Goal: Task Accomplishment & Management: Manage account settings

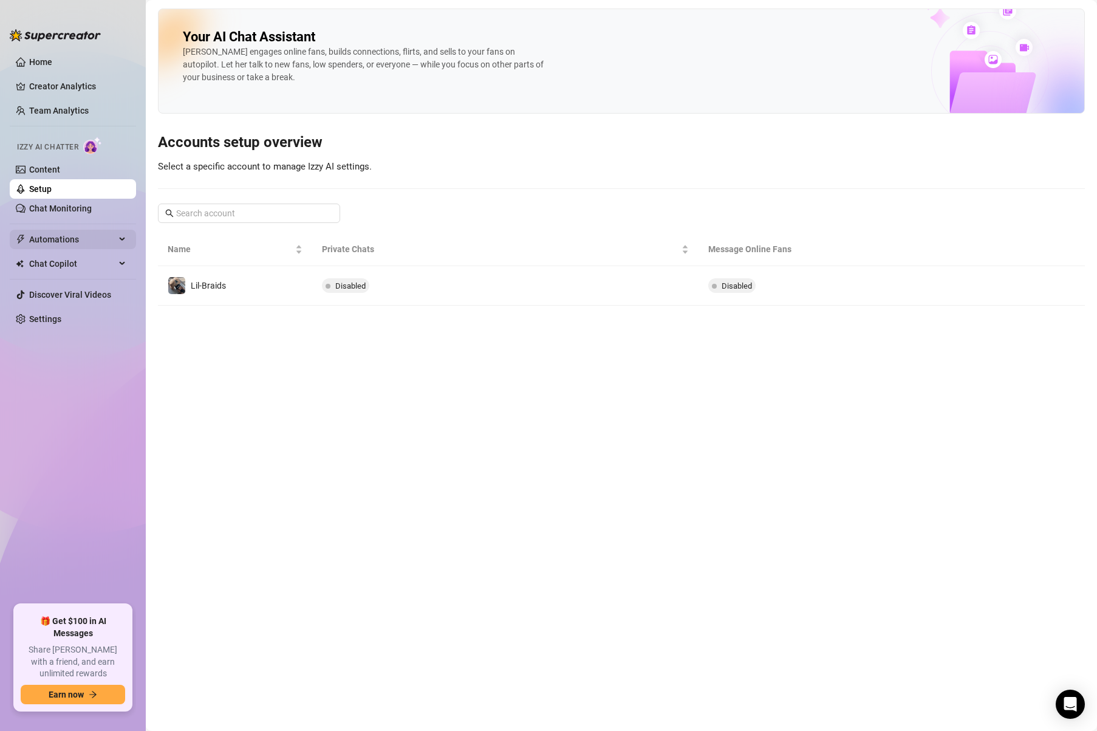
click at [64, 245] on span "Automations" at bounding box center [72, 239] width 86 height 19
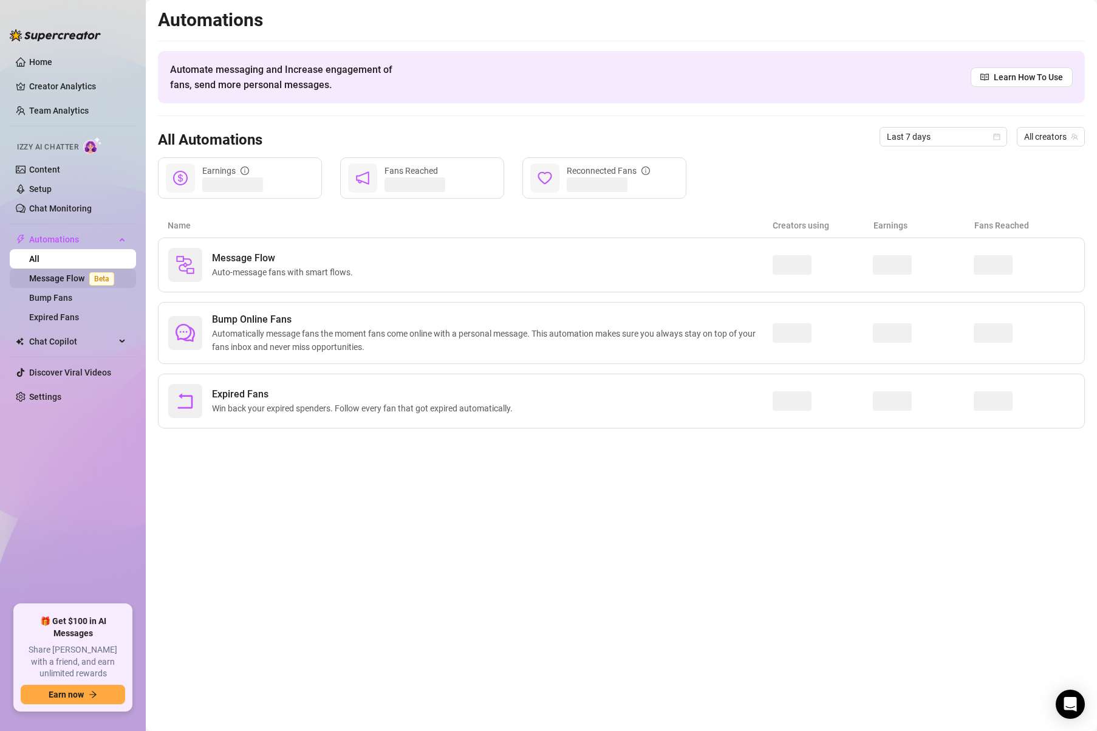
click at [75, 279] on link "Message Flow Beta" at bounding box center [74, 278] width 90 height 10
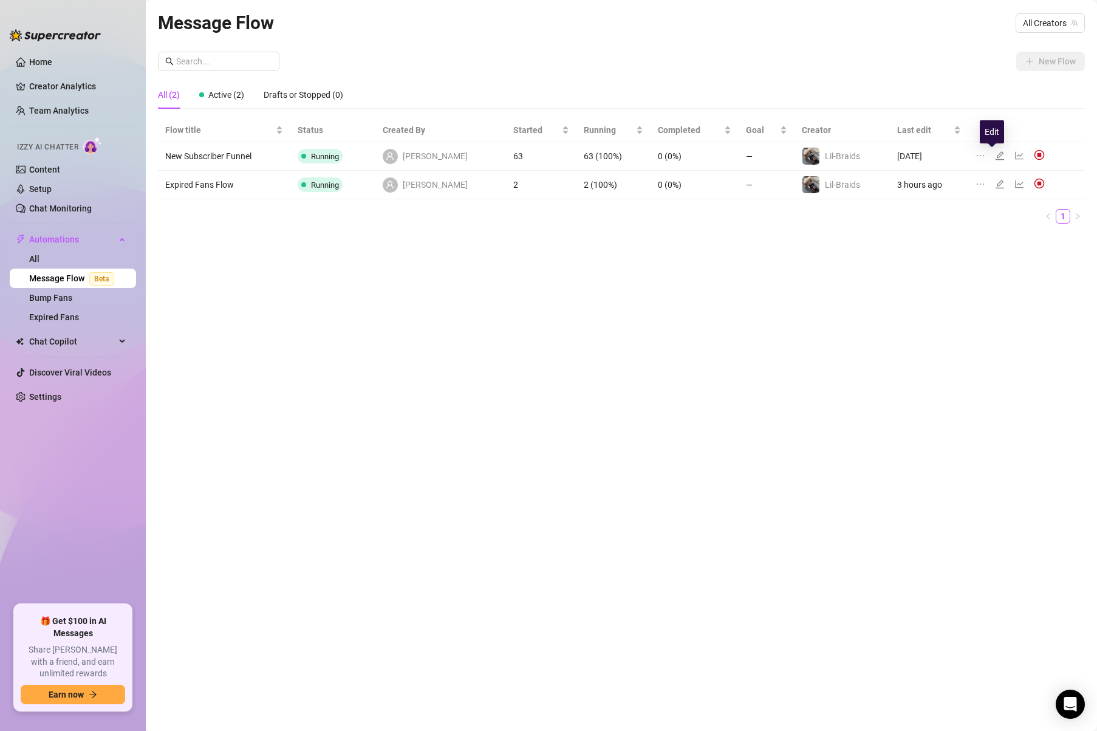
click at [995, 155] on icon "edit" at bounding box center [1000, 156] width 10 height 10
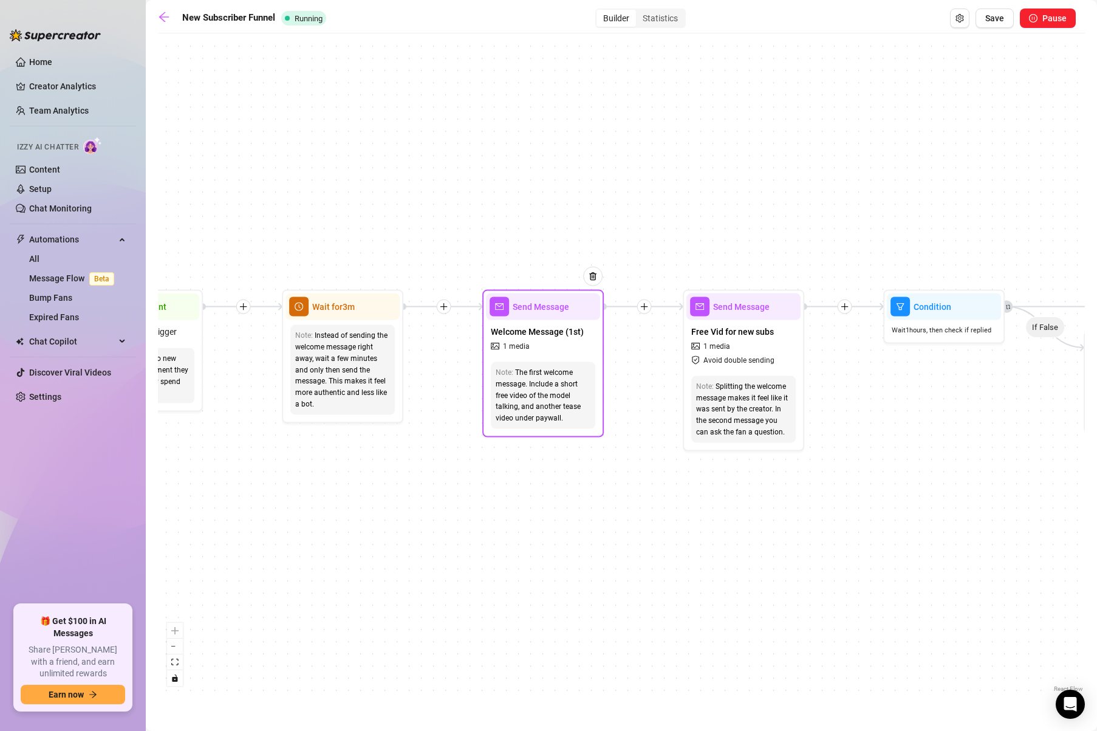
click at [516, 358] on div "Note: The first welcome message. Include a short free video of the model talkin…" at bounding box center [543, 394] width 114 height 77
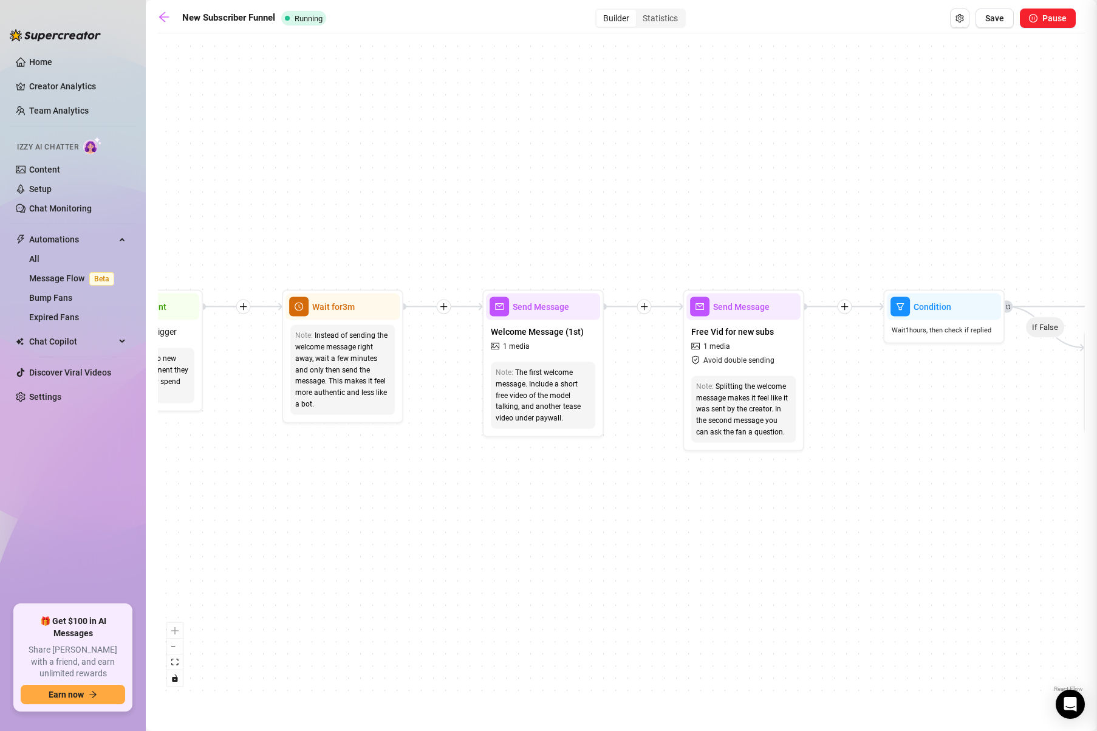
type textarea "Hi babe! Glad you joined! I'll send that free creampie video in just a sec! Jus…"
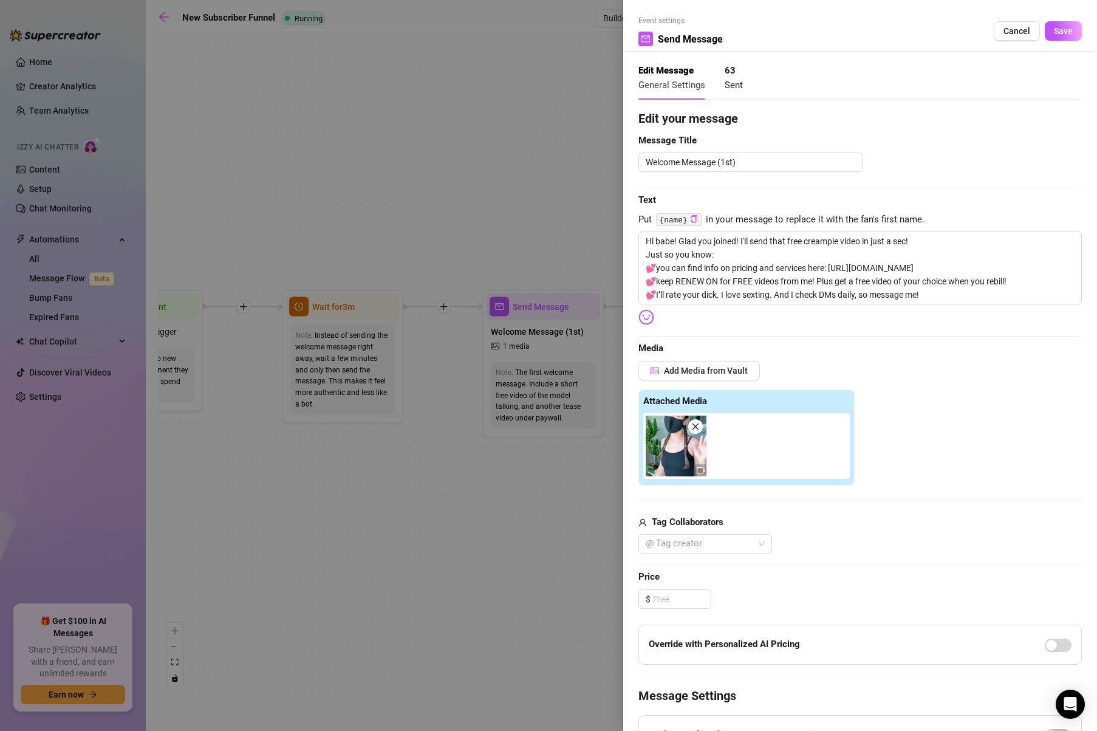
click at [500, 253] on div at bounding box center [548, 365] width 1097 height 731
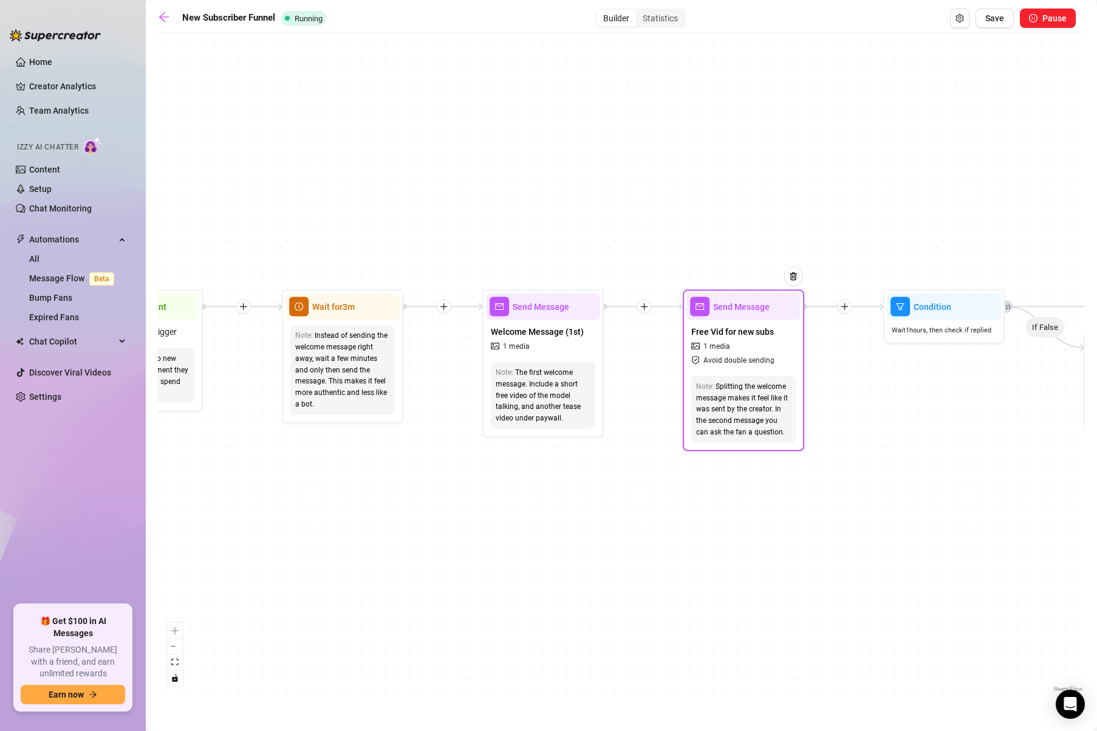
click at [744, 400] on div "Splitting the welcome message makes it feel like it was sent by the creator. In…" at bounding box center [743, 408] width 95 height 57
click at [745, 339] on div "Free Vid for new subs 1 media Avoid double sending" at bounding box center [743, 345] width 114 height 51
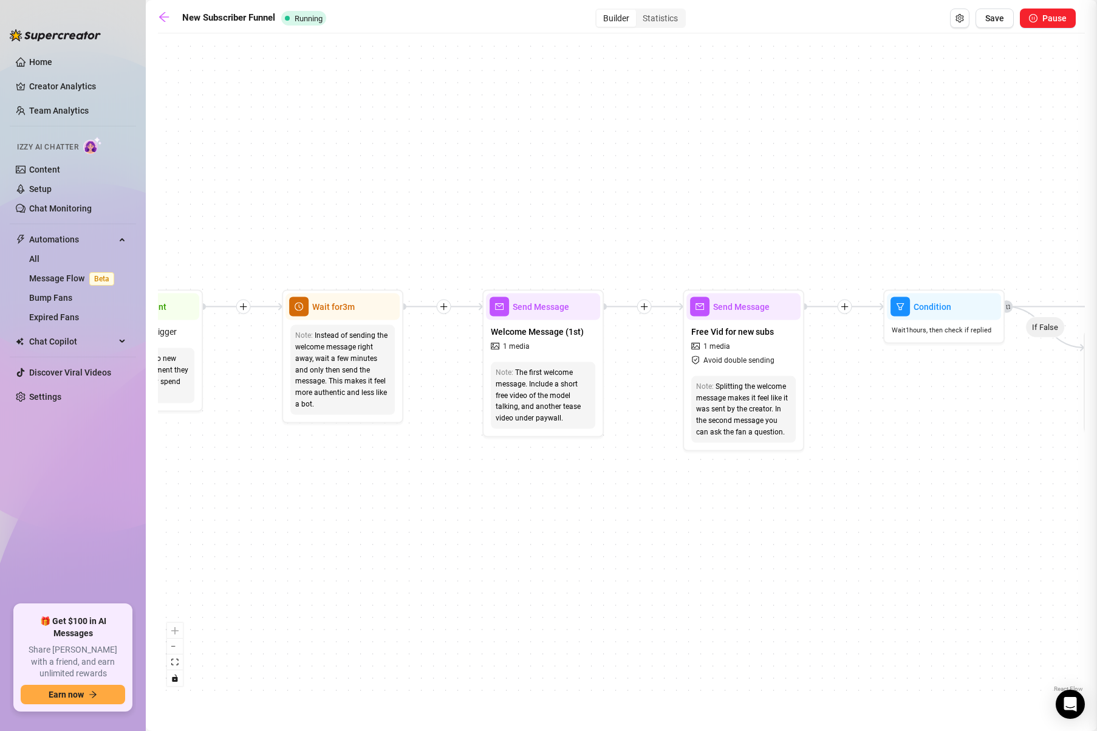
type textarea "Here's that free creampie video I mentioned before you subscribed! I hope you l…"
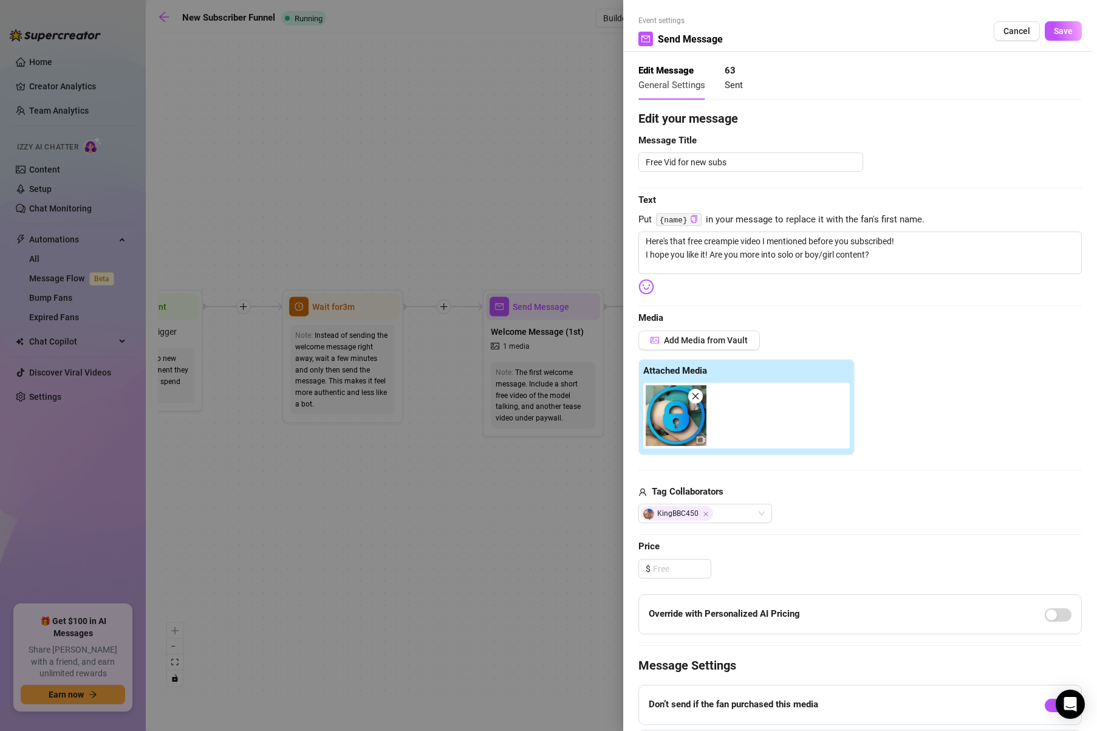
click at [532, 212] on div at bounding box center [548, 365] width 1097 height 731
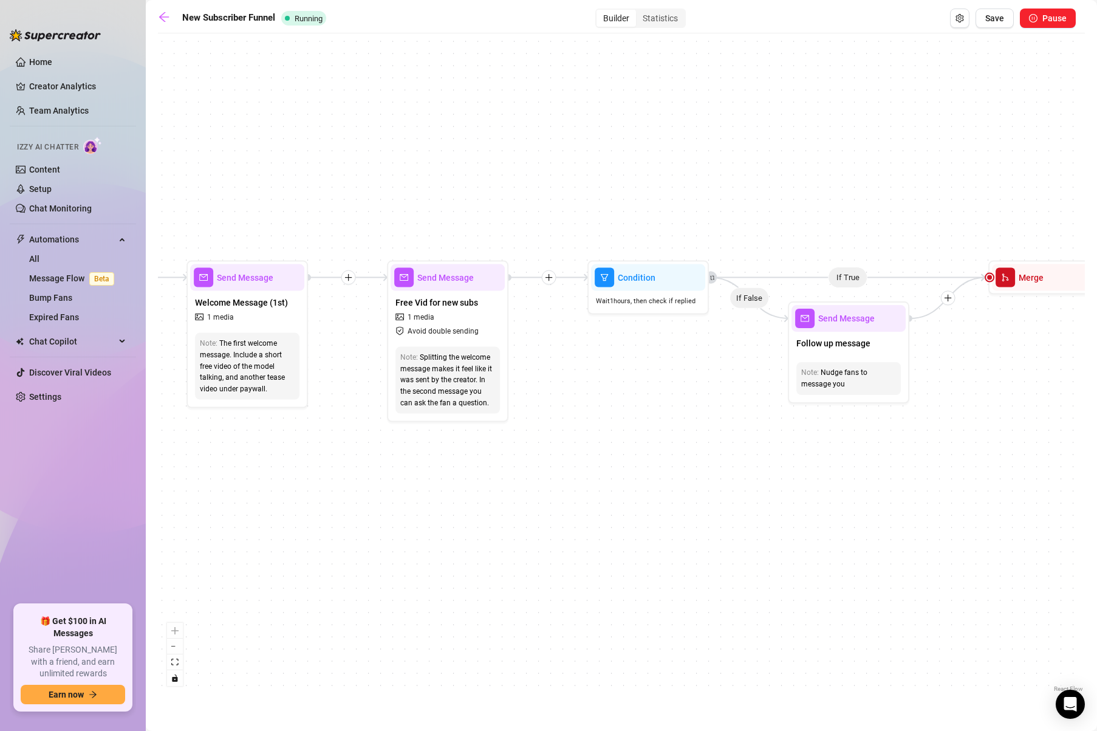
drag, startPoint x: 618, startPoint y: 212, endPoint x: 313, endPoint y: 180, distance: 305.9
click at [313, 180] on div "If True If True If True If False If False If False Wait for 23m Send Message LI…" at bounding box center [621, 366] width 927 height 655
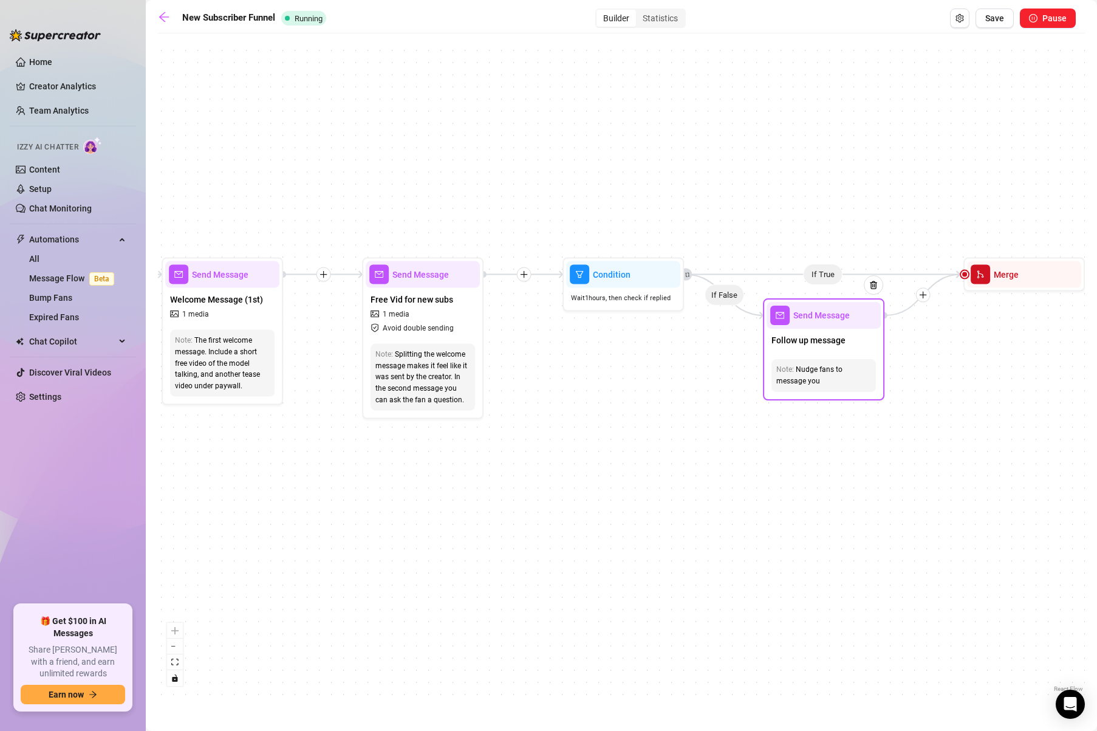
click at [825, 364] on div "Nudge fans to message you" at bounding box center [823, 375] width 95 height 23
click at [822, 338] on span "Follow up message" at bounding box center [808, 339] width 74 height 13
type textarea "Also, is your username what you like to go by or is there another name I should…"
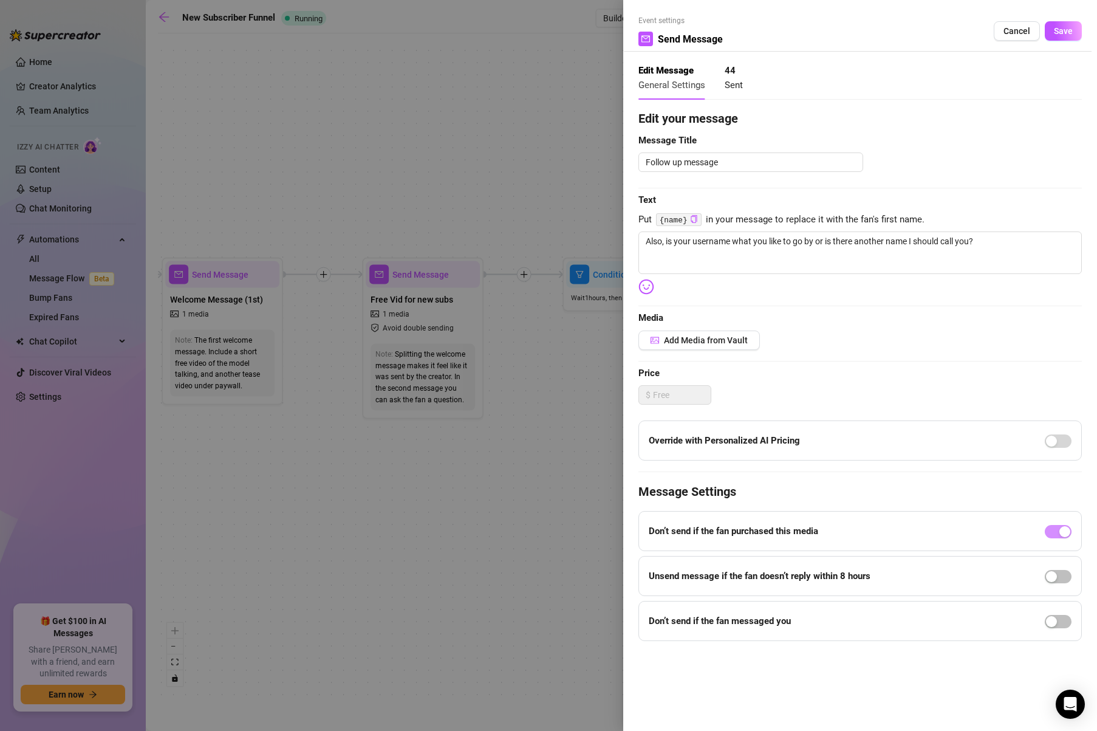
click at [511, 201] on div at bounding box center [548, 365] width 1097 height 731
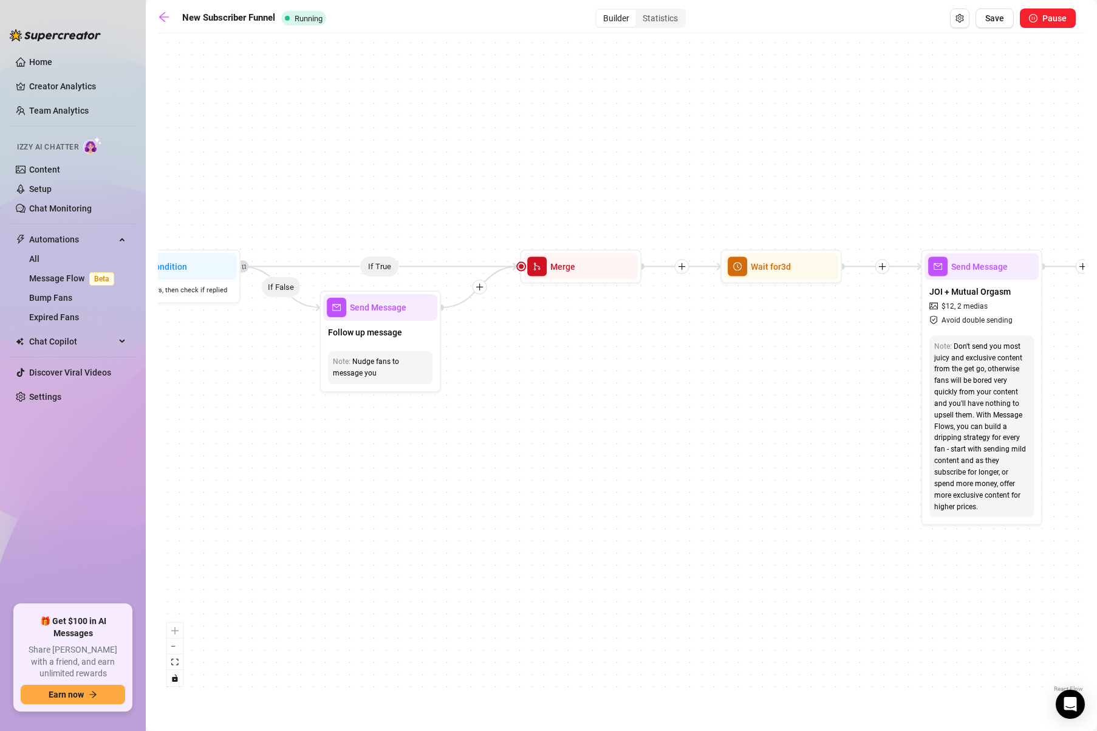
drag, startPoint x: 826, startPoint y: 205, endPoint x: 354, endPoint y: 192, distance: 472.1
click at [352, 191] on div "If True If True If True If False If False If False Wait for 23m Send Message LI…" at bounding box center [621, 366] width 927 height 655
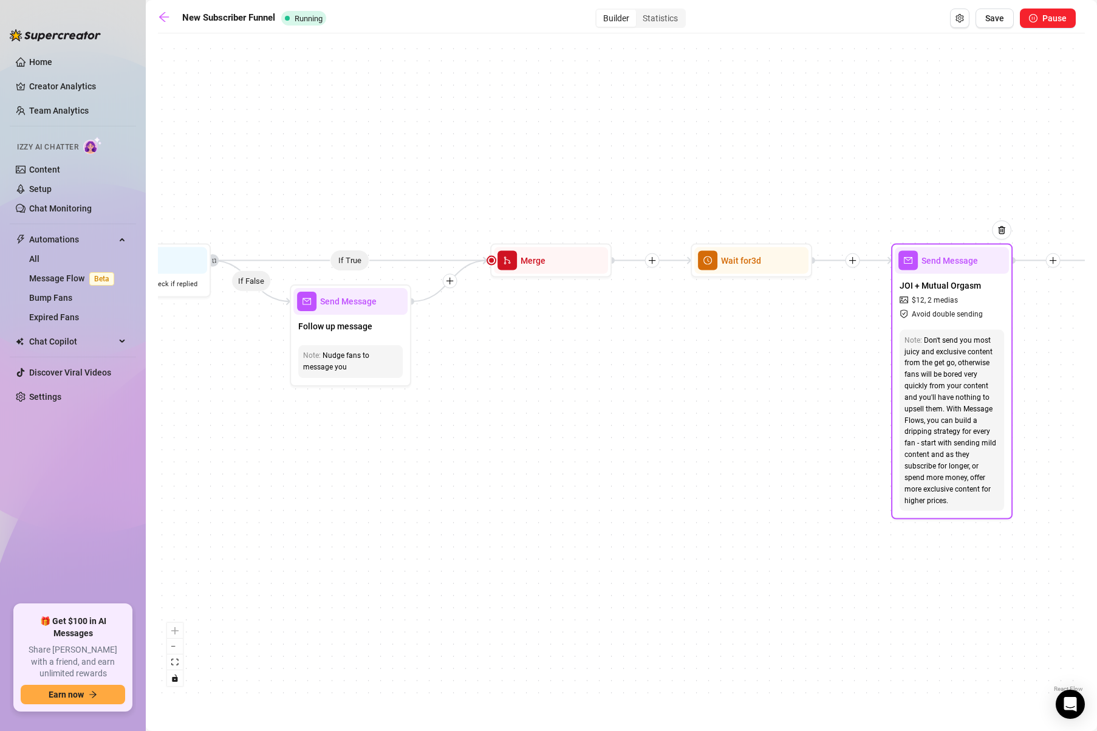
click at [969, 311] on span "Avoid double sending" at bounding box center [947, 314] width 71 height 12
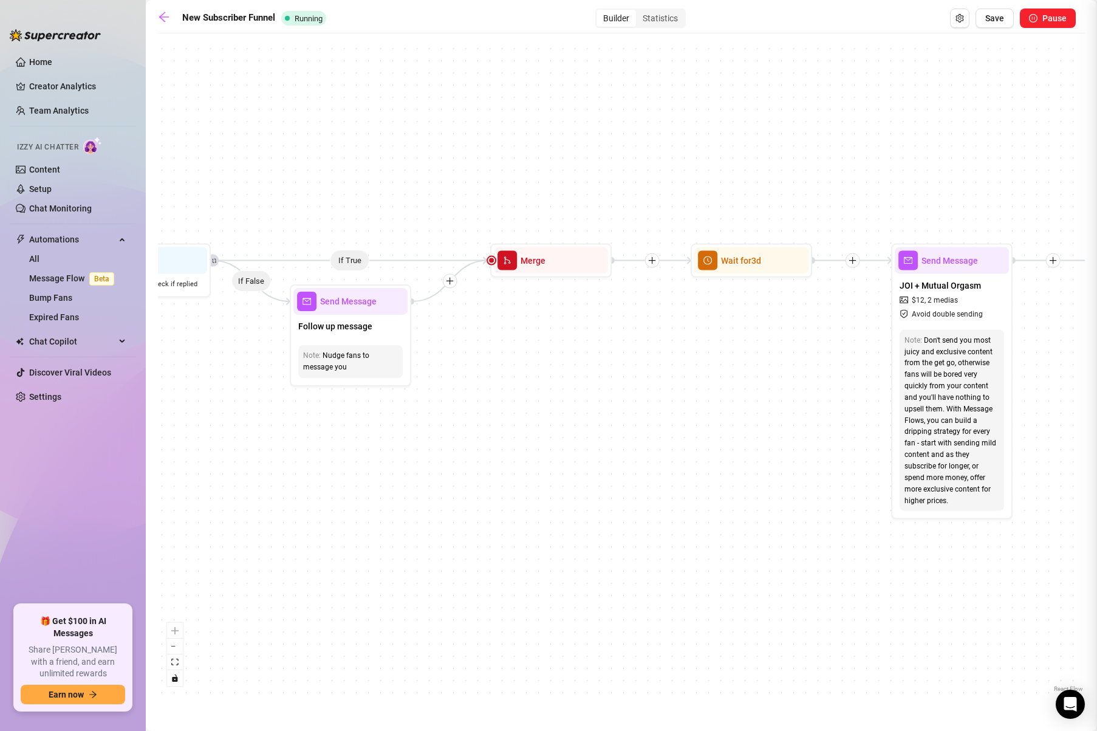
type textarea "Hey {name} 🩷 I've got something extra special just for you.. A JOI video I thin…"
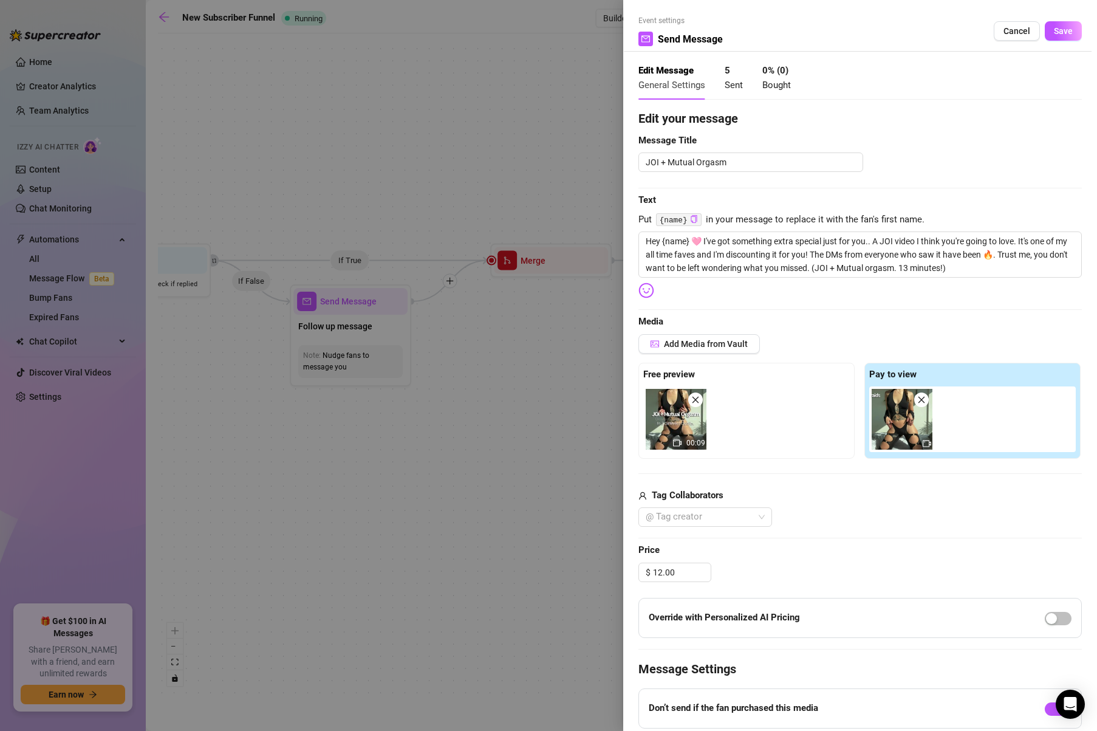
click at [420, 464] on div at bounding box center [548, 365] width 1097 height 731
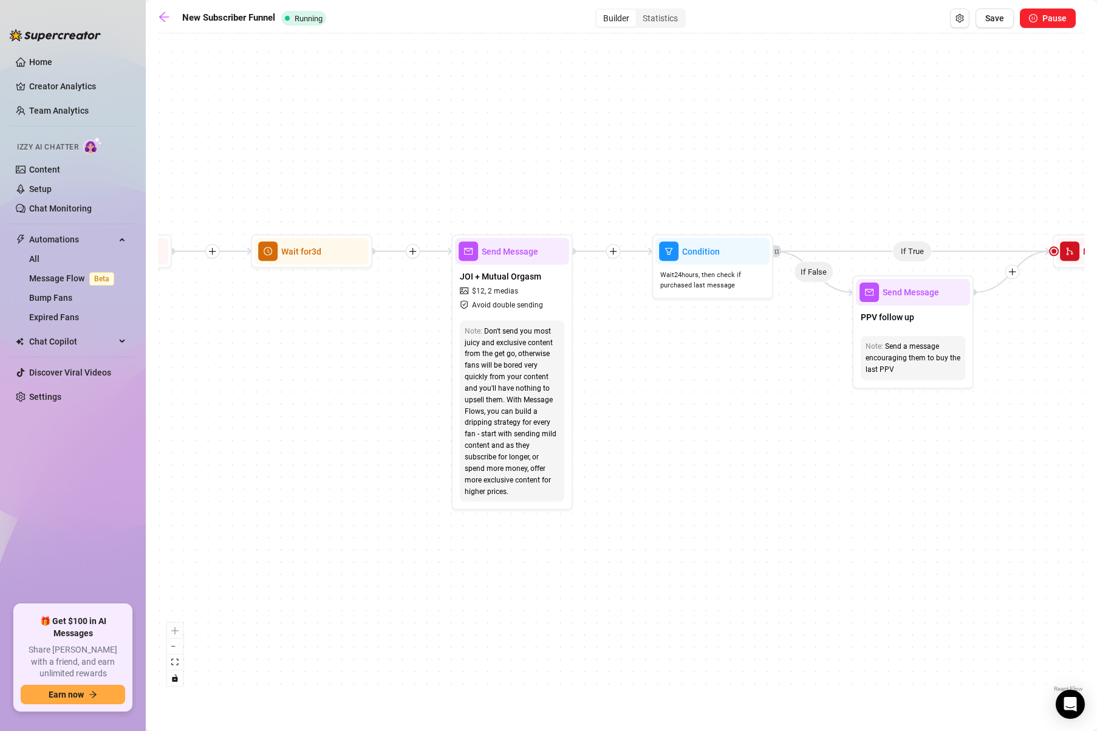
drag, startPoint x: 706, startPoint y: 383, endPoint x: 267, endPoint y: 374, distance: 439.8
click at [267, 374] on div "If True If True If True If False If False If False Wait for 23m Send Message LI…" at bounding box center [621, 366] width 927 height 655
click at [908, 322] on span "PPV follow up" at bounding box center [887, 316] width 53 height 13
type textarea "Hey {name} 💕 Still thinking about that [PERSON_NAME]? I might have a little ext…"
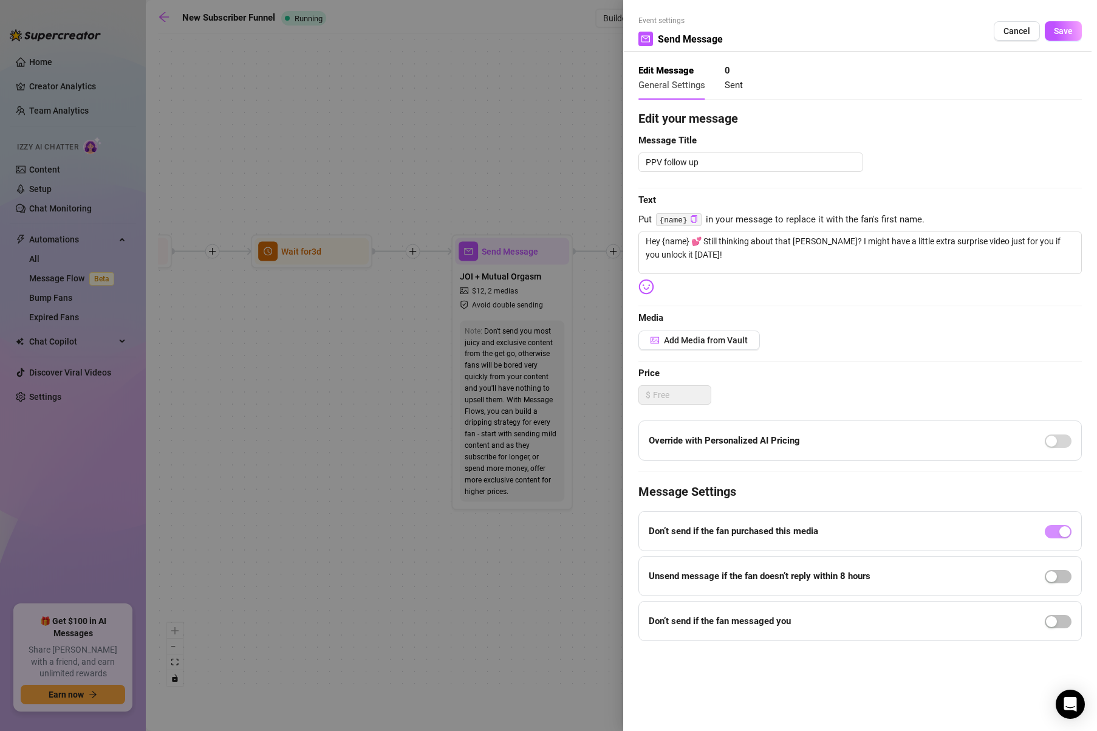
click at [411, 333] on div at bounding box center [548, 365] width 1097 height 731
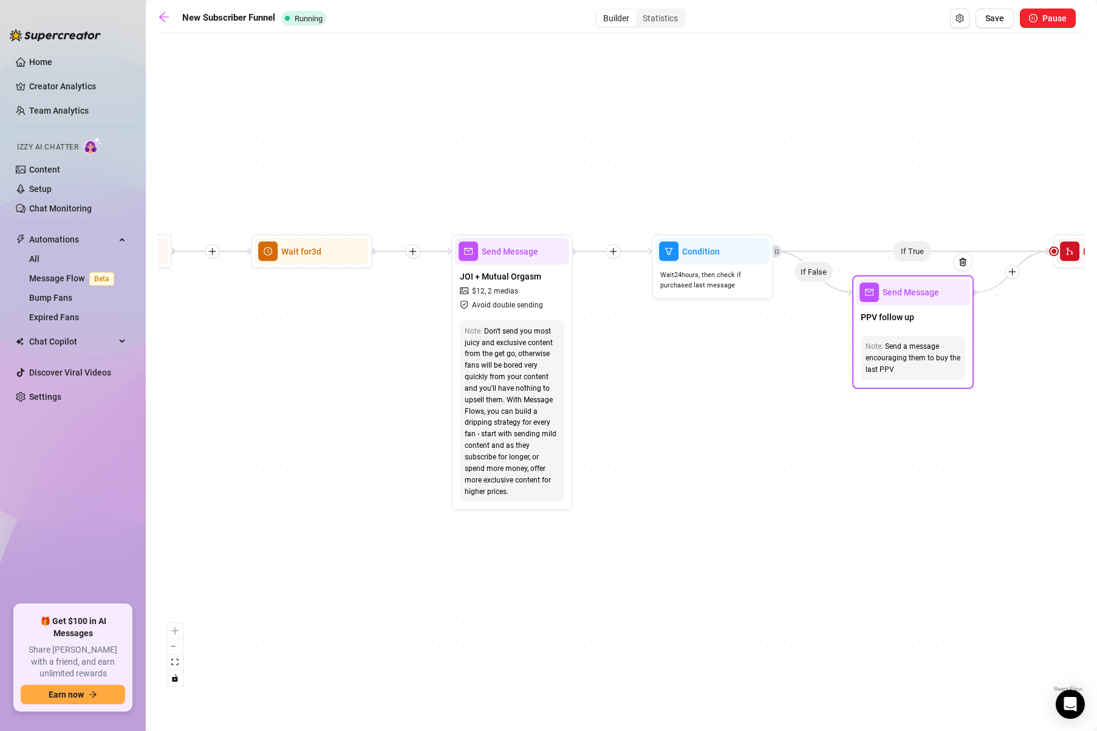
click at [894, 329] on div "PPV follow up" at bounding box center [913, 318] width 114 height 26
click at [893, 324] on div "PPV follow up" at bounding box center [912, 318] width 114 height 26
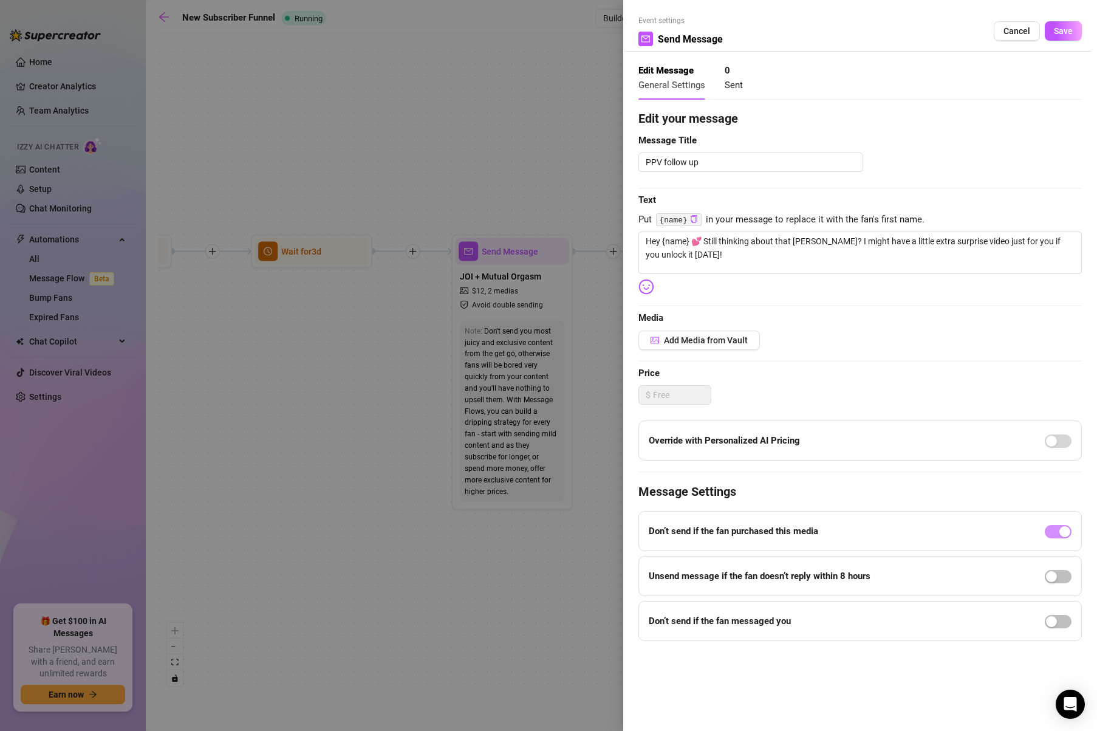
type textarea "Hey {name} 💕 Still thinking about that [PERSON_NAME]? I might have a little ext…"
click at [681, 217] on code "{name}" at bounding box center [679, 219] width 46 height 13
click at [694, 218] on icon "copy" at bounding box center [694, 219] width 8 height 8
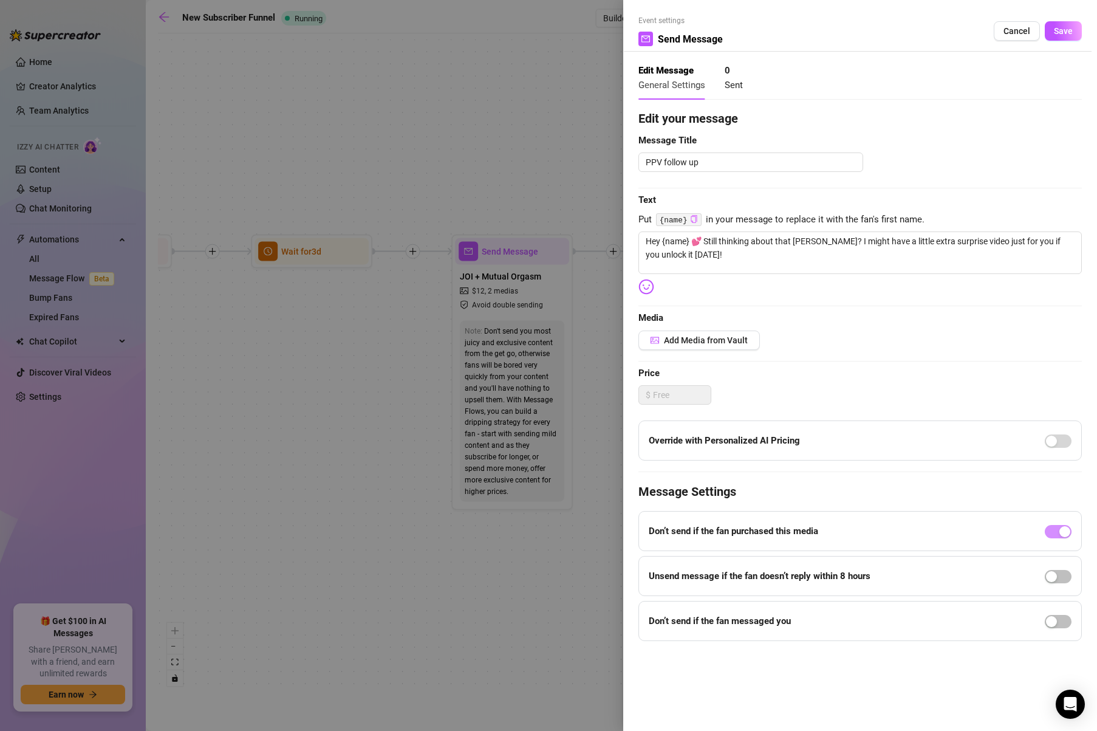
click at [581, 162] on div at bounding box center [548, 365] width 1097 height 731
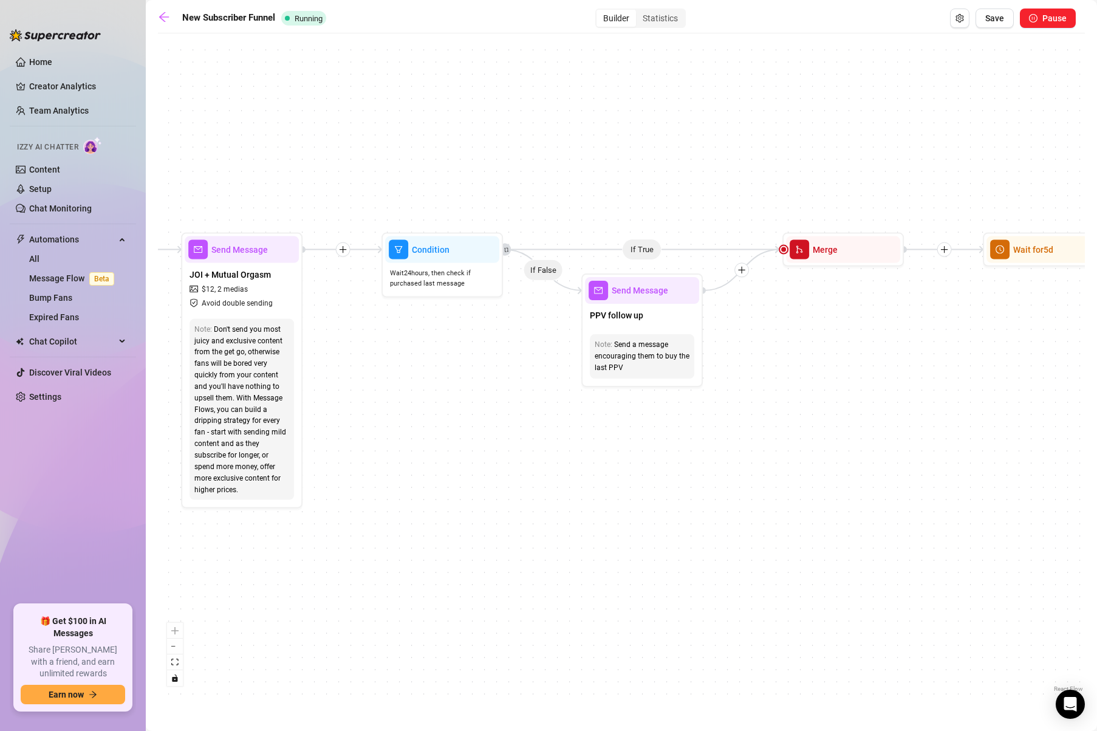
drag, startPoint x: 653, startPoint y: 183, endPoint x: 171, endPoint y: 178, distance: 481.6
click at [171, 178] on div "If True If True If True If False If False If False Wait for 23m Send Message LI…" at bounding box center [621, 366] width 927 height 655
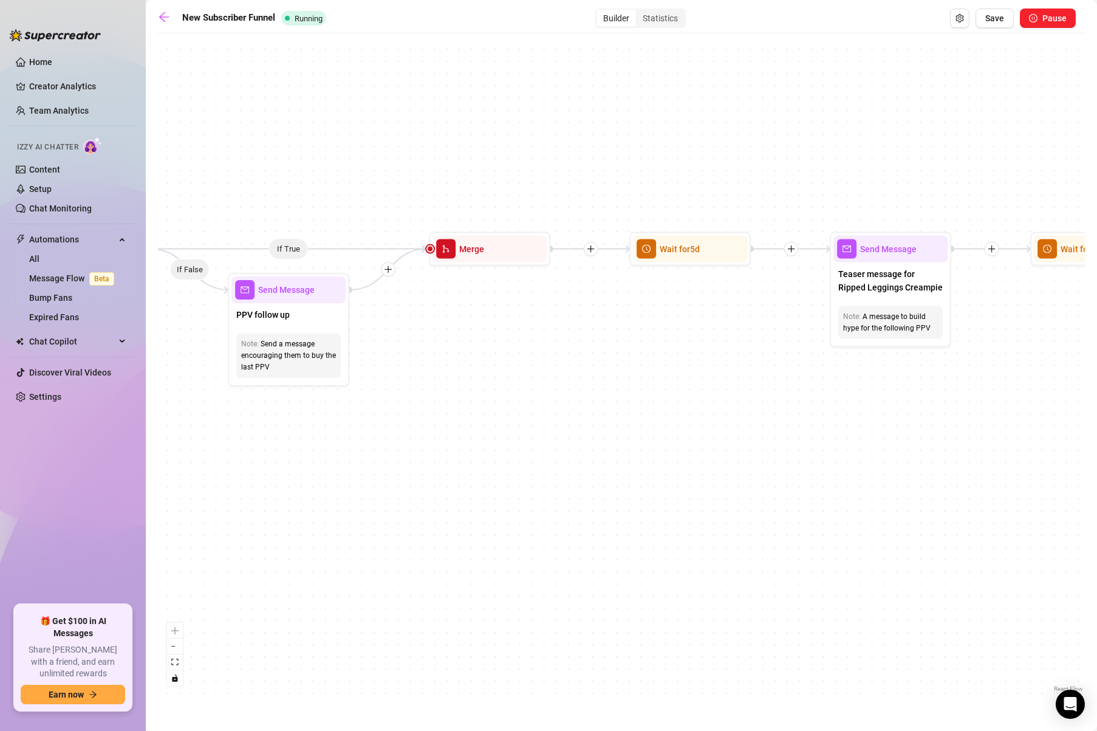
drag, startPoint x: 817, startPoint y: 179, endPoint x: 688, endPoint y: 178, distance: 128.8
click at [688, 178] on div "If True If True If True If False If False If False Wait for 23m Send Message LI…" at bounding box center [621, 366] width 927 height 655
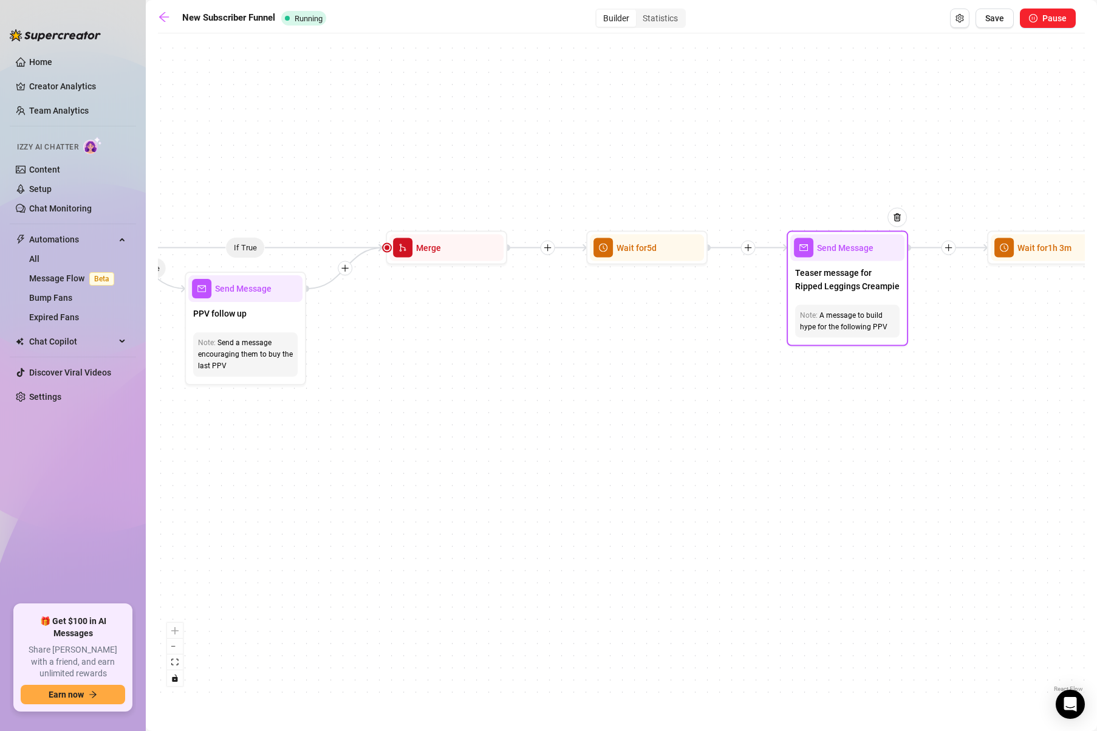
click at [854, 274] on span "Teaser message for Ripped Leggings Creampie" at bounding box center [847, 279] width 104 height 27
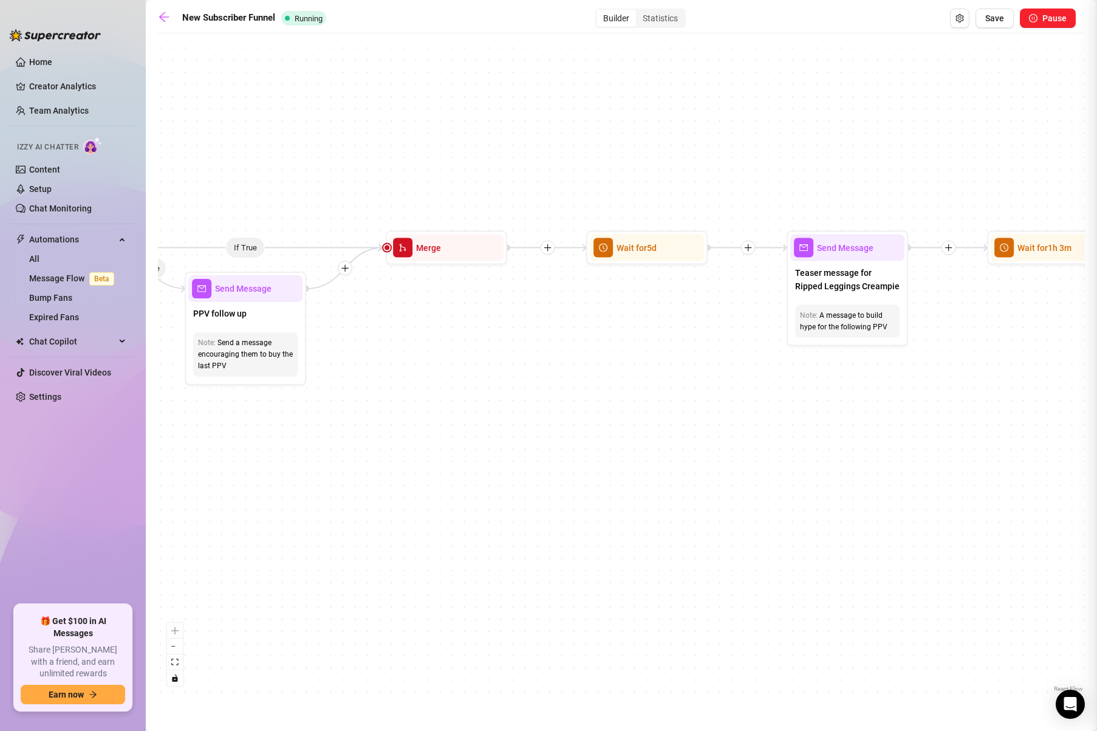
type textarea "I just rediscovered one of my favorite reverse cowgirl videos and I'm getting a…"
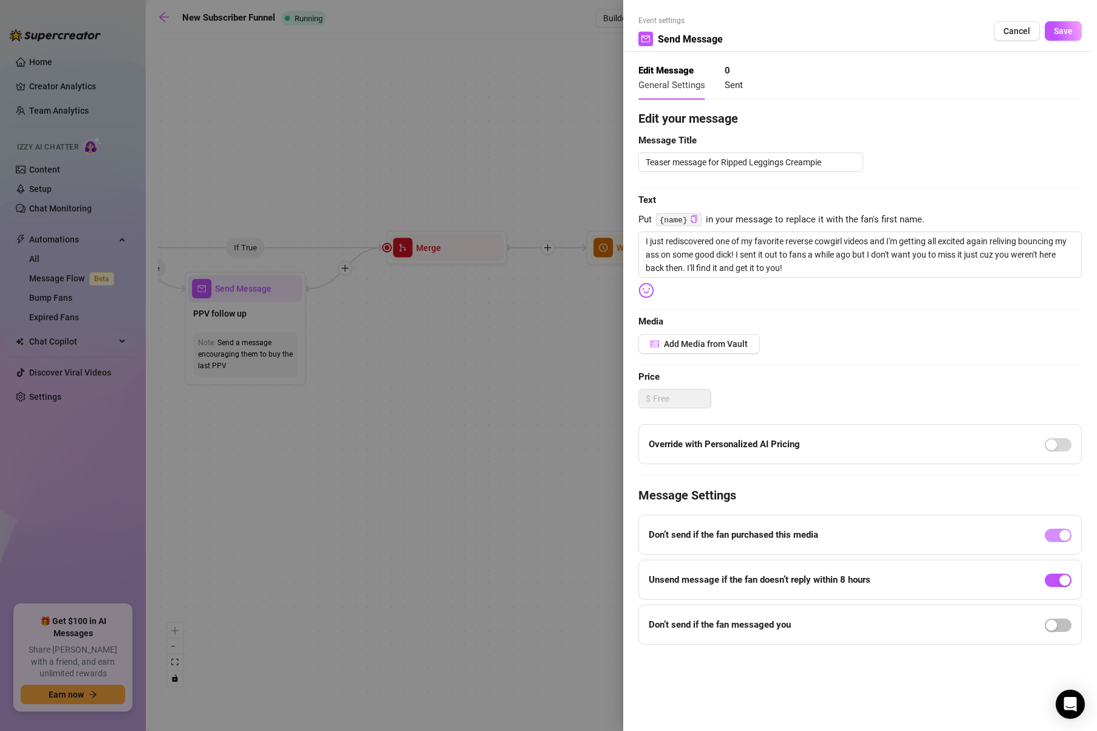
click at [559, 198] on div at bounding box center [548, 365] width 1097 height 731
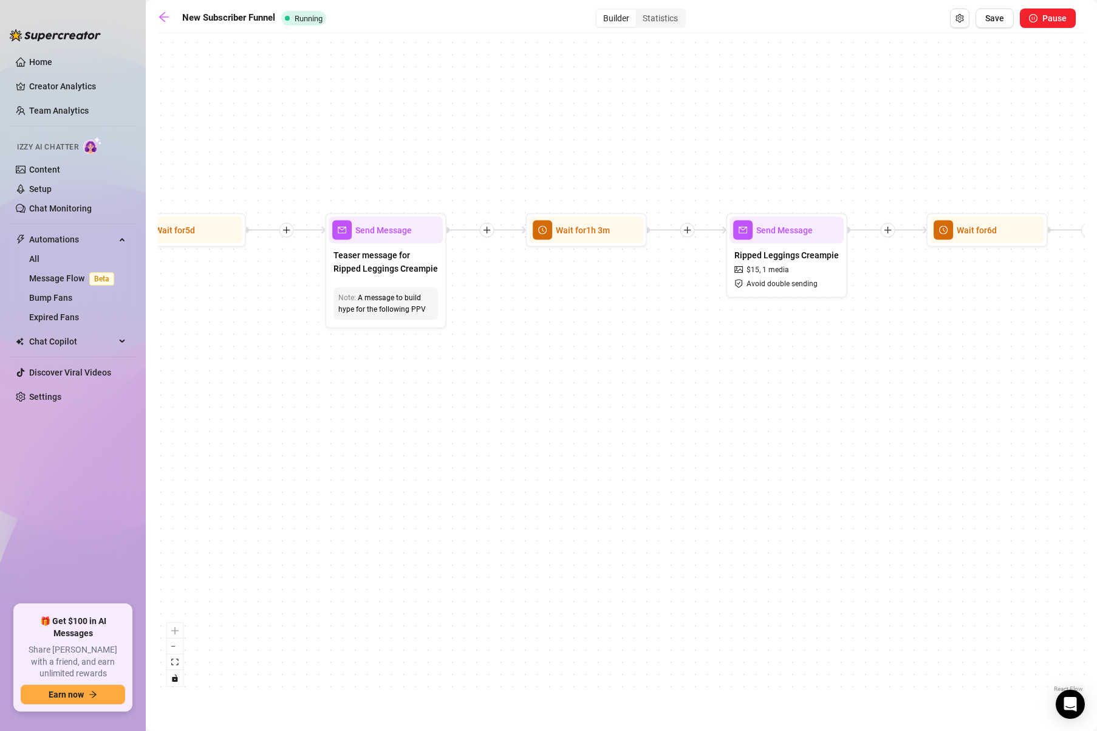
drag, startPoint x: 824, startPoint y: 198, endPoint x: 328, endPoint y: 175, distance: 496.7
click at [326, 176] on div "If True If True If True If False If False If False Wait for 23m Send Message LI…" at bounding box center [621, 366] width 927 height 655
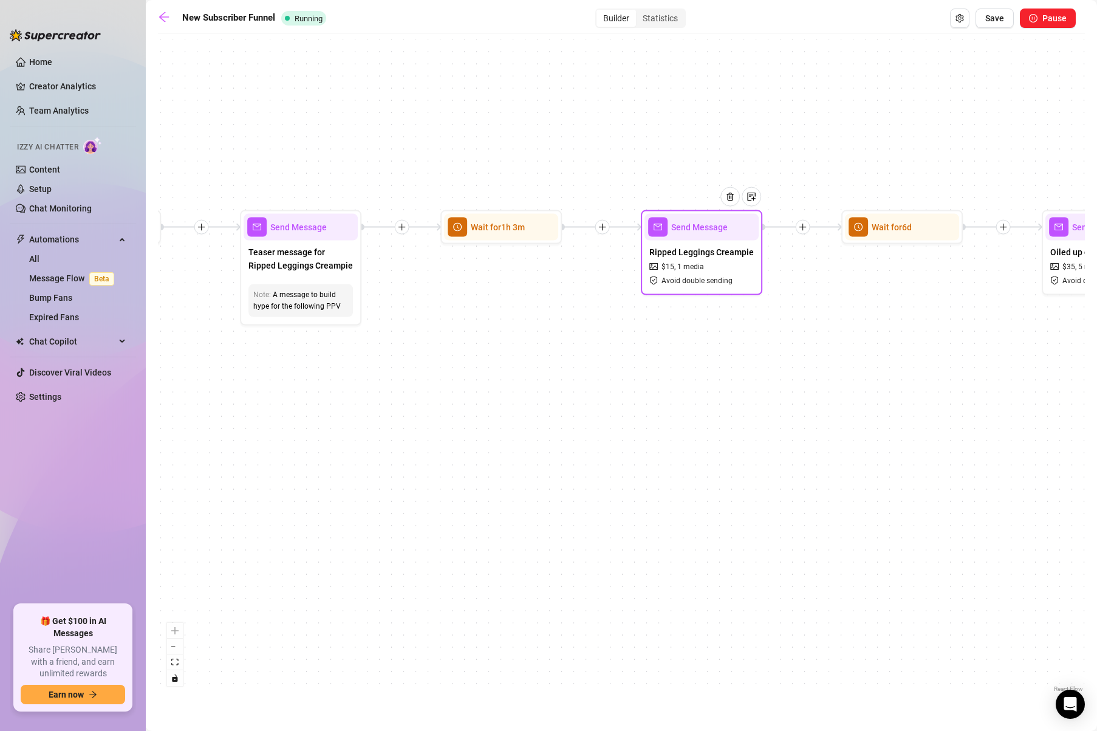
click at [669, 248] on span "Ripped Leggings Creampie" at bounding box center [701, 251] width 104 height 13
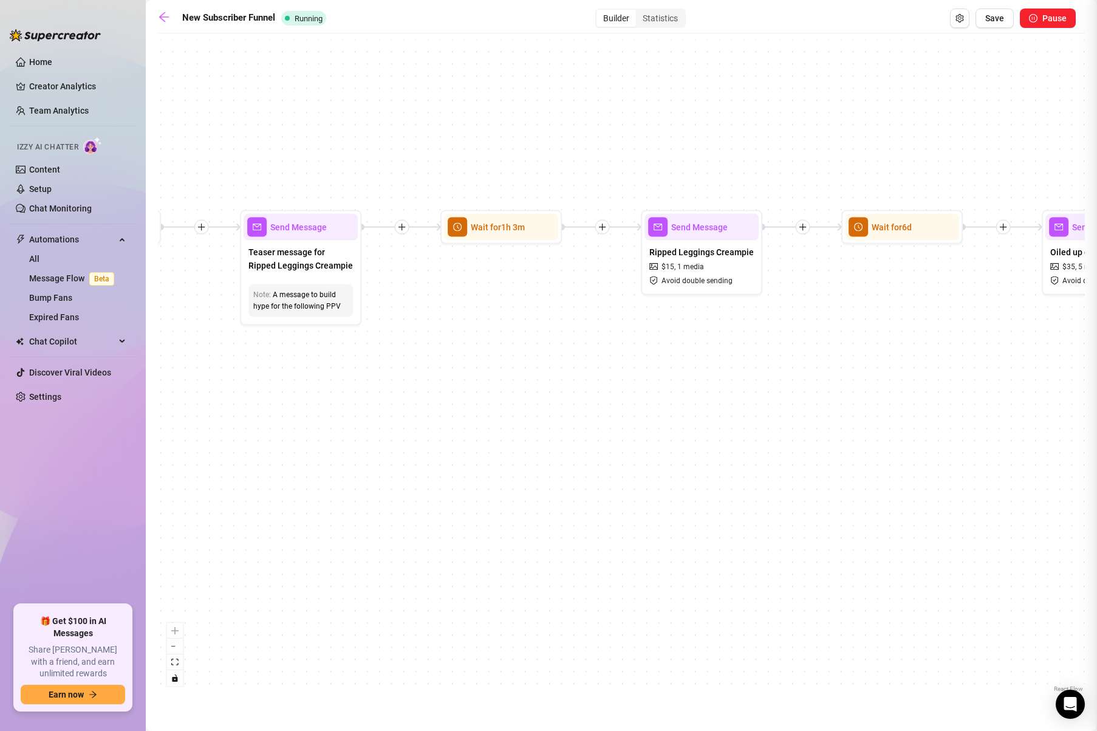
type textarea "Here it is, {name}! Ripped Leggings Creampie! (9:26). $15. I rip my leggings, o…"
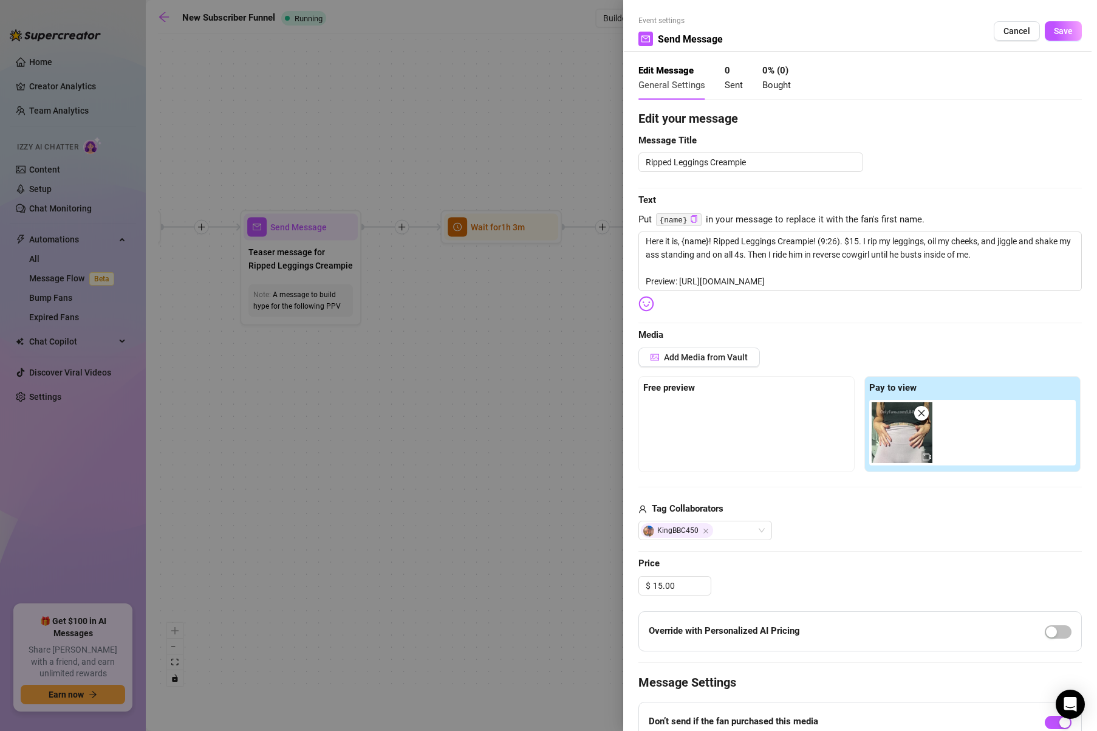
click at [466, 134] on div at bounding box center [548, 365] width 1097 height 731
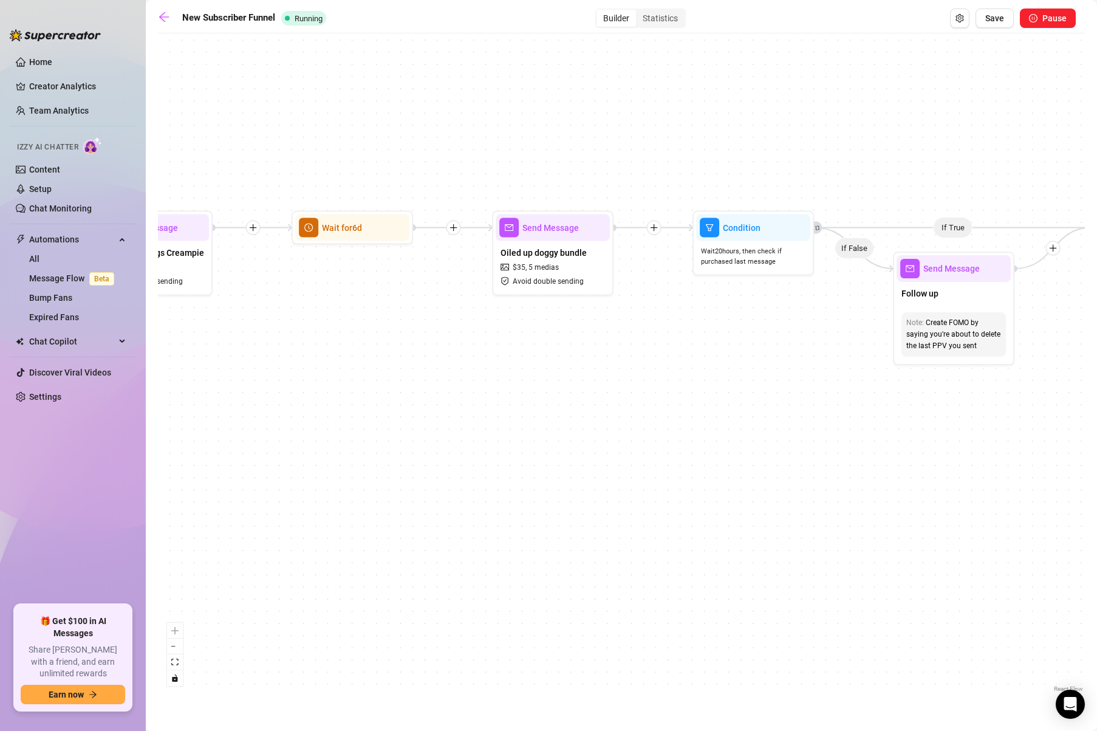
drag, startPoint x: 754, startPoint y: 135, endPoint x: 143, endPoint y: 135, distance: 611.0
click at [143, 135] on div "Home Creator Analytics Team Analytics Izzy AI Chatter Content Setup Chat Monito…" at bounding box center [548, 365] width 1097 height 731
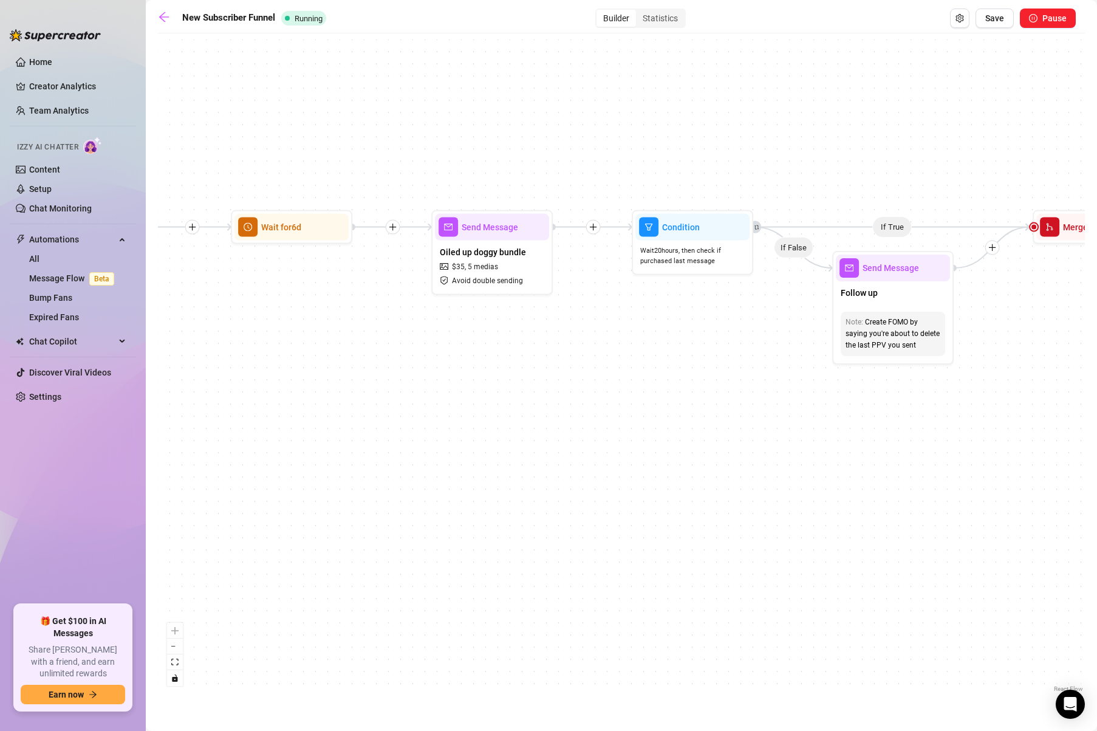
click at [152, 16] on main "New Subscriber Funnel Running Builder Statistics Save Pause If True If True If …" at bounding box center [621, 365] width 951 height 731
click at [166, 17] on icon "arrow-left" at bounding box center [164, 17] width 10 height 10
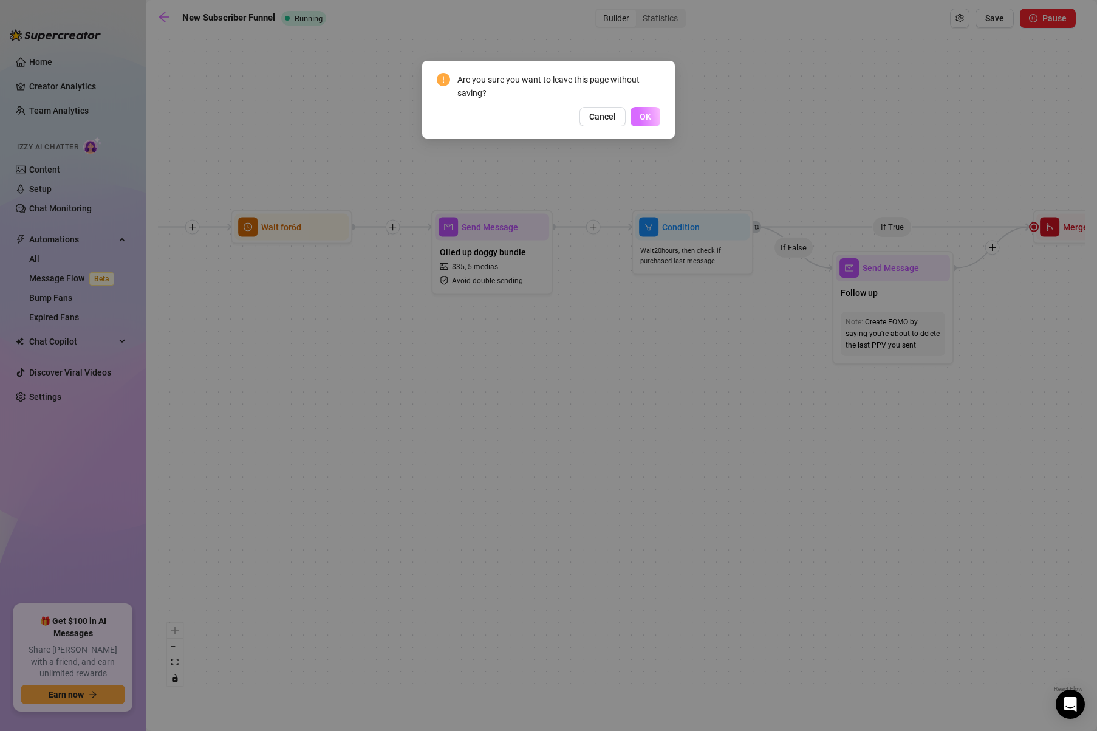
click at [658, 117] on button "OK" at bounding box center [645, 116] width 30 height 19
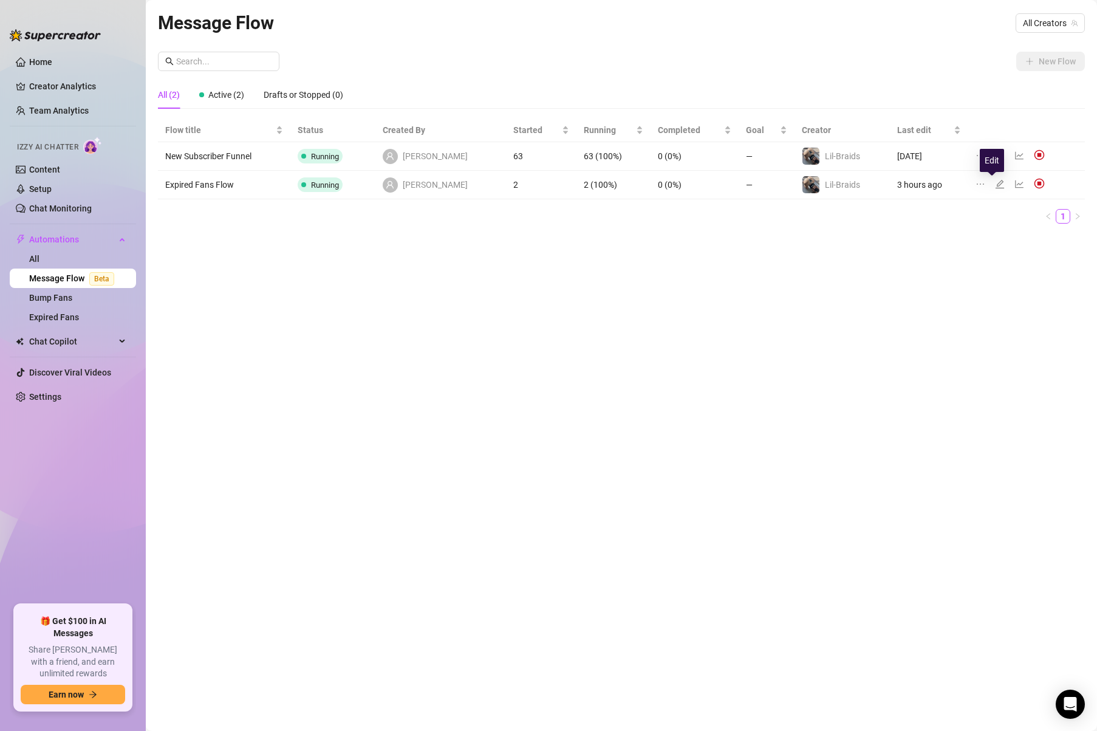
click at [995, 185] on icon "edit" at bounding box center [1000, 184] width 10 height 10
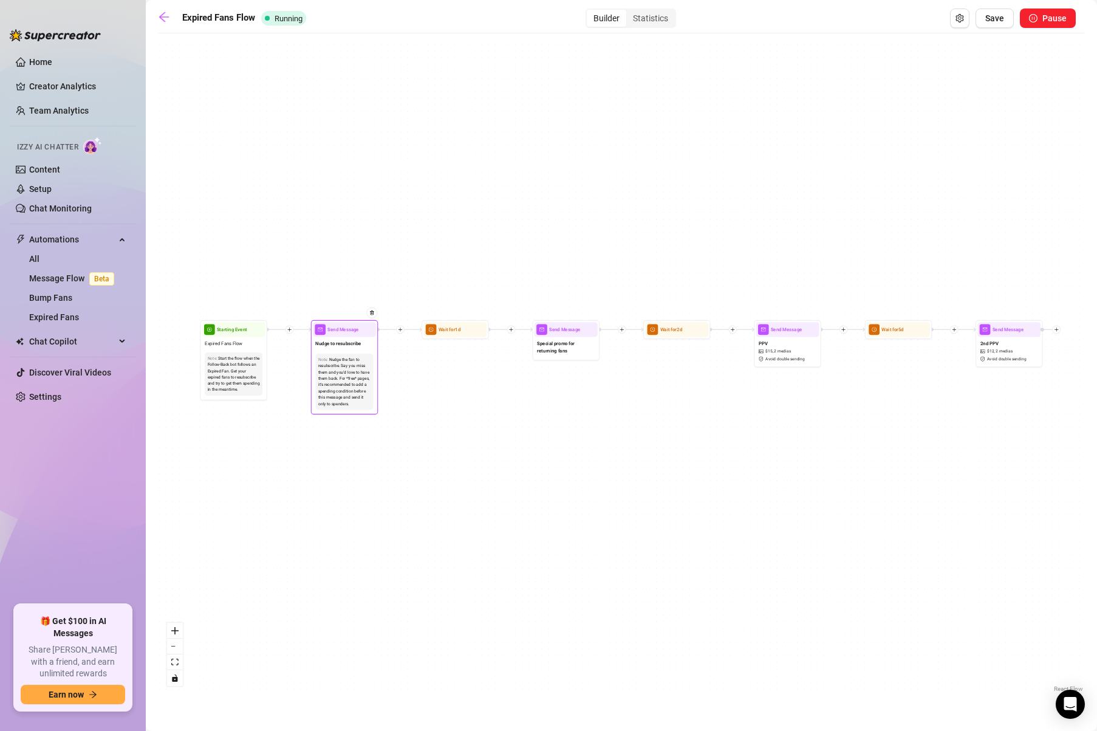
click at [352, 340] on span "Nudge to resubscribe" at bounding box center [338, 342] width 46 height 7
type textarea "Hi {name} 😘 I miss you! I'd love to have you back! Let's have some fun."
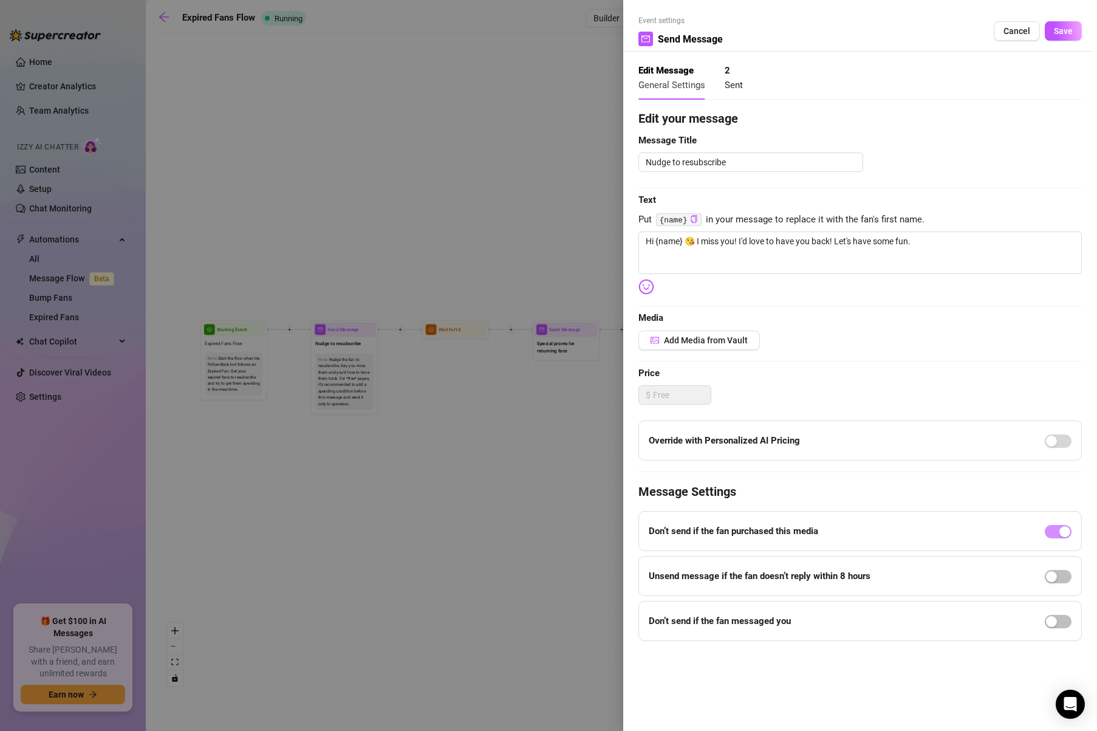
click at [391, 247] on div at bounding box center [548, 365] width 1097 height 731
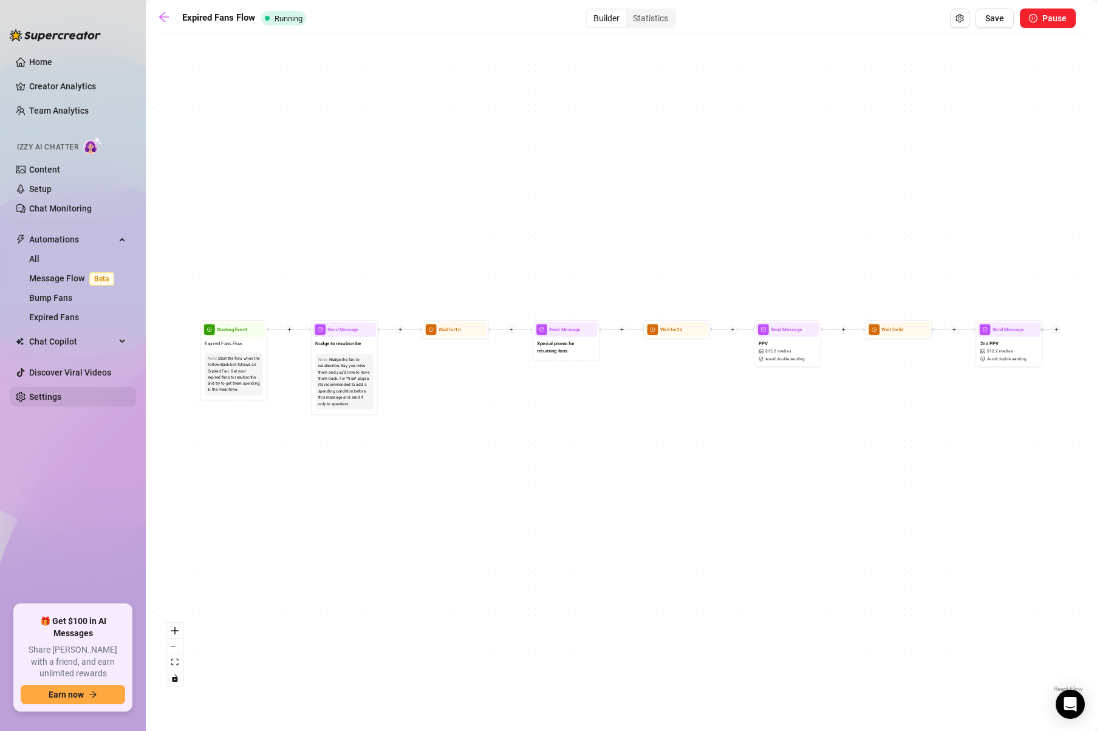
click at [61, 394] on link "Settings" at bounding box center [45, 397] width 32 height 10
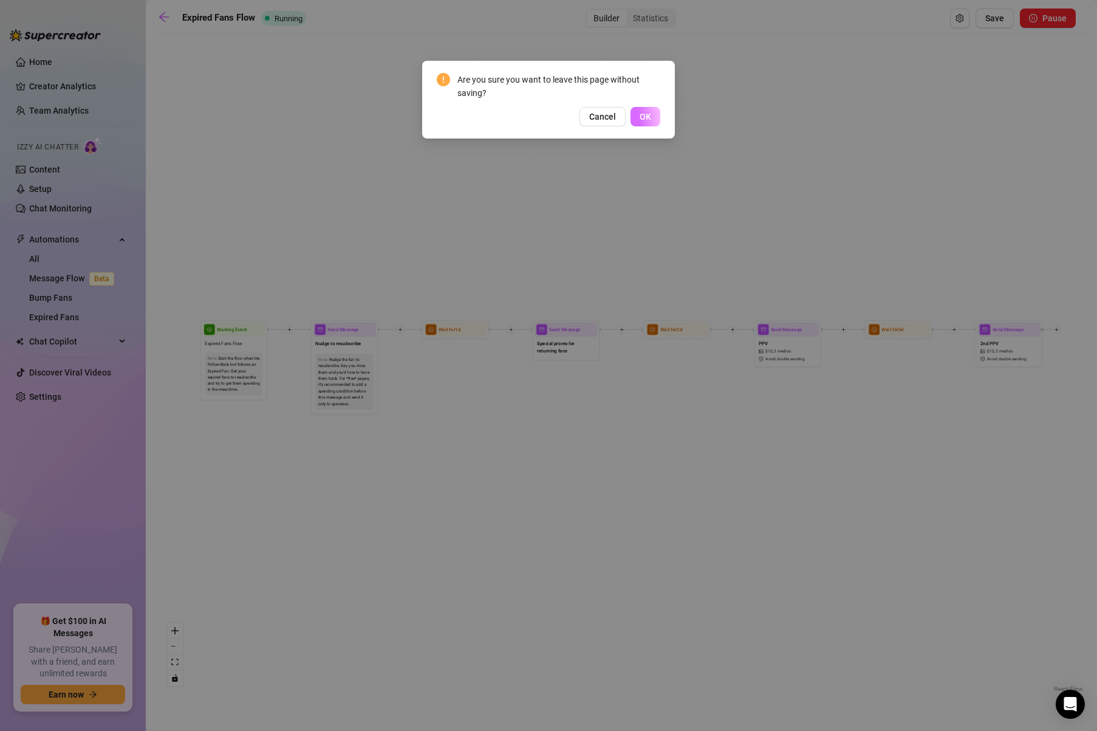
click at [652, 117] on button "OK" at bounding box center [645, 116] width 30 height 19
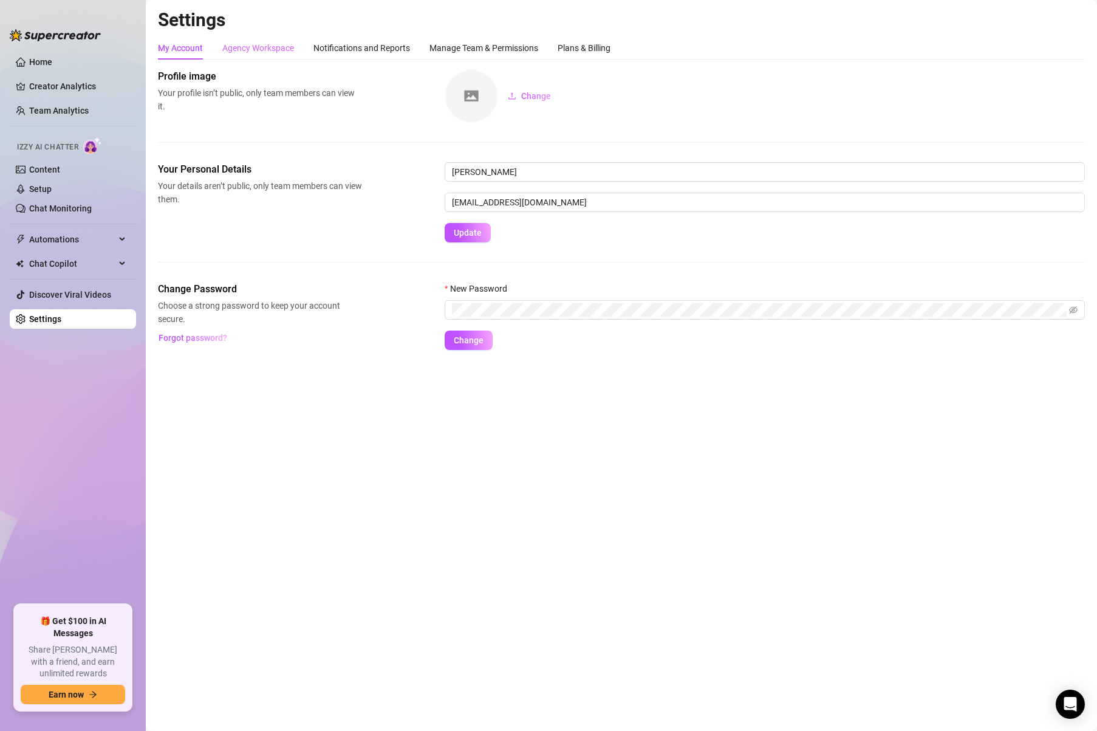
click at [263, 39] on div "Agency Workspace" at bounding box center [258, 47] width 72 height 23
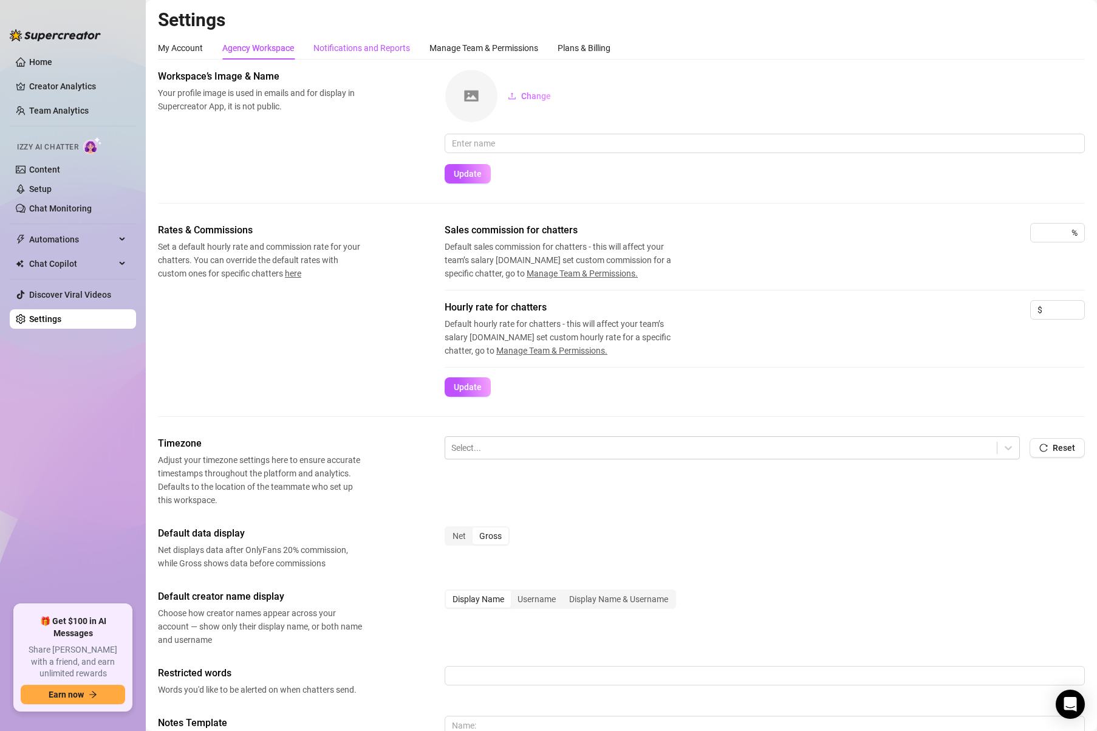
click at [368, 53] on div "Notifications and Reports" at bounding box center [361, 47] width 97 height 13
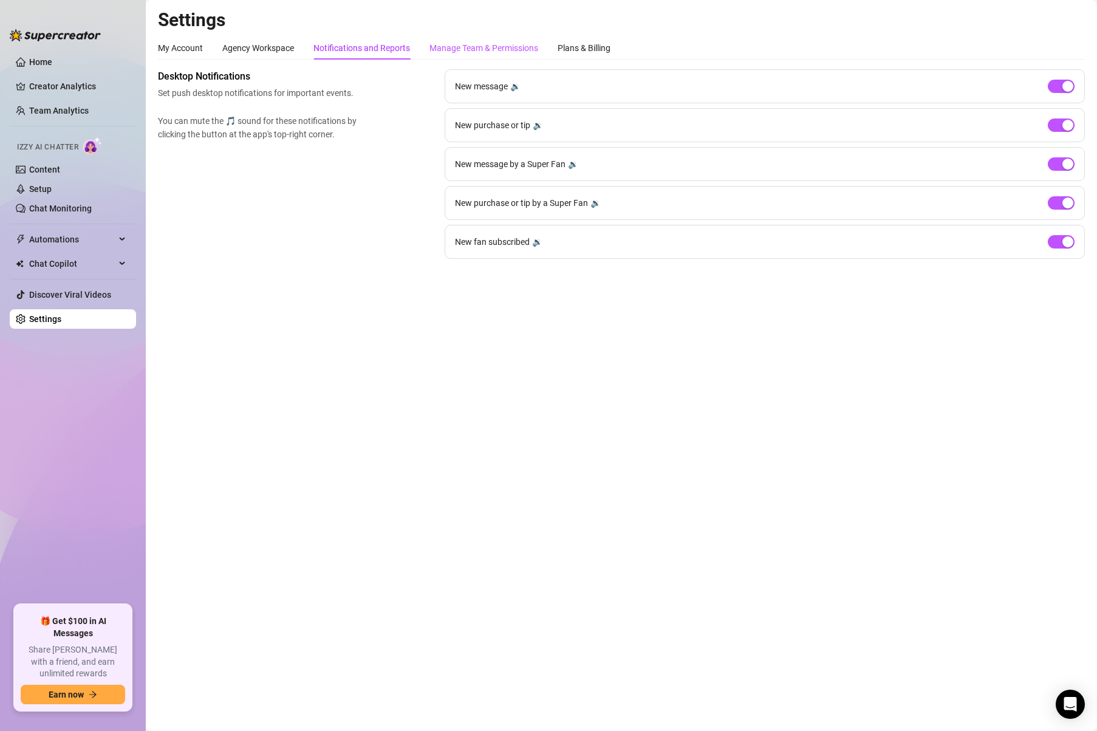
click at [468, 50] on div "Manage Team & Permissions" at bounding box center [483, 47] width 109 height 13
click at [472, 50] on div "Manage Team & Permissions" at bounding box center [483, 47] width 109 height 13
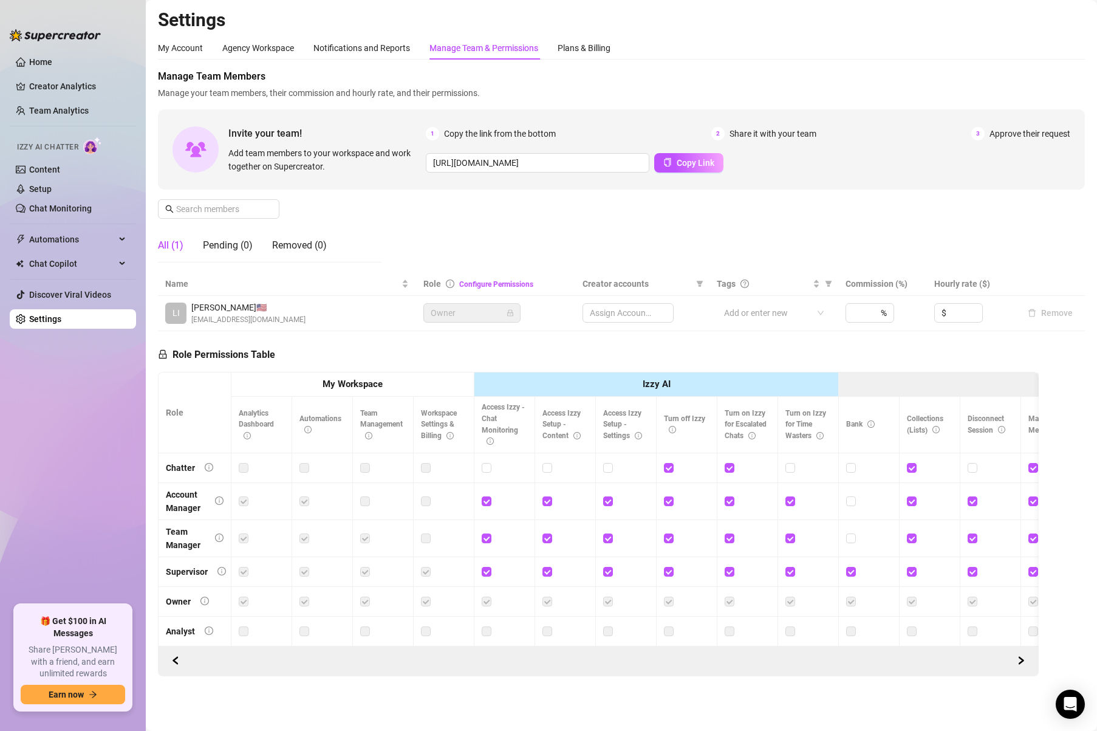
click at [472, 50] on div "Manage Team & Permissions" at bounding box center [483, 47] width 109 height 13
click at [593, 50] on div "Plans & Billing" at bounding box center [584, 47] width 53 height 13
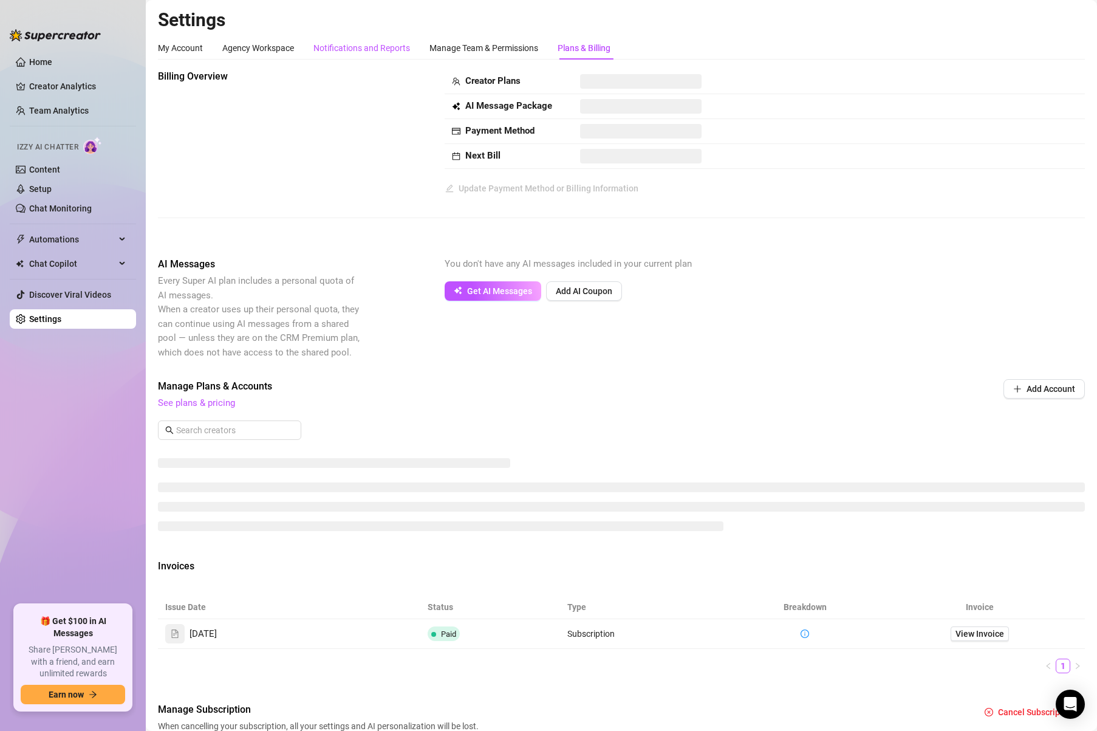
click at [358, 46] on div "Notifications and Reports" at bounding box center [361, 47] width 97 height 13
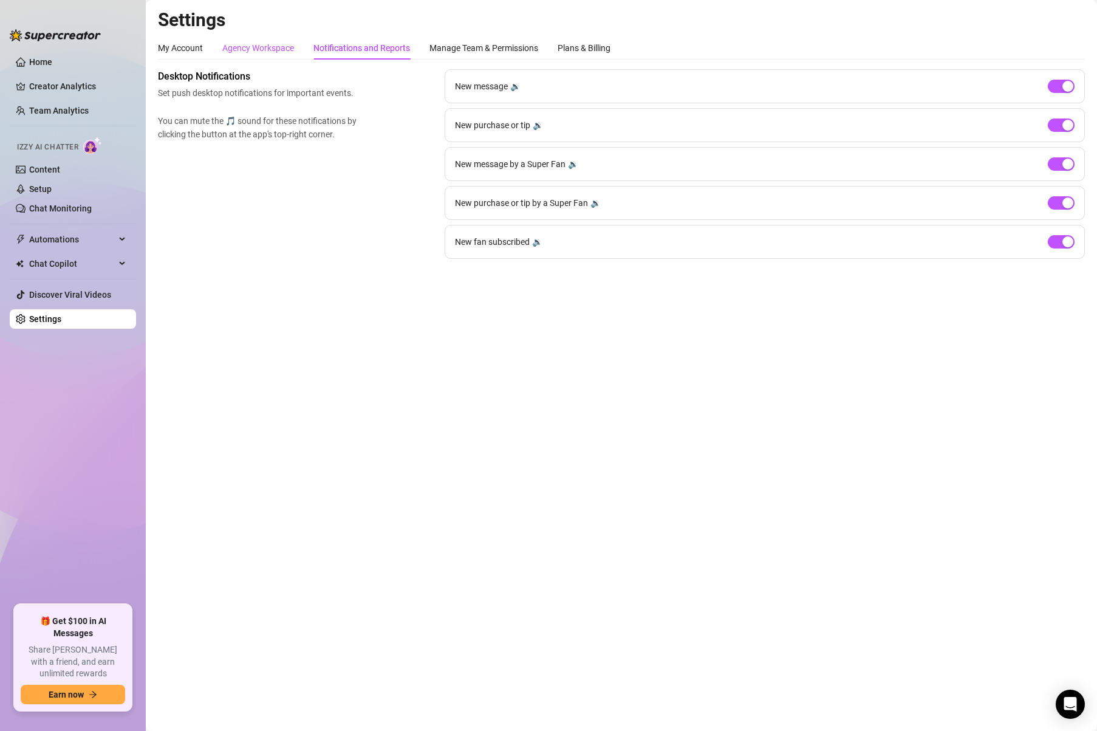
click at [254, 41] on div "Agency Workspace" at bounding box center [258, 47] width 72 height 13
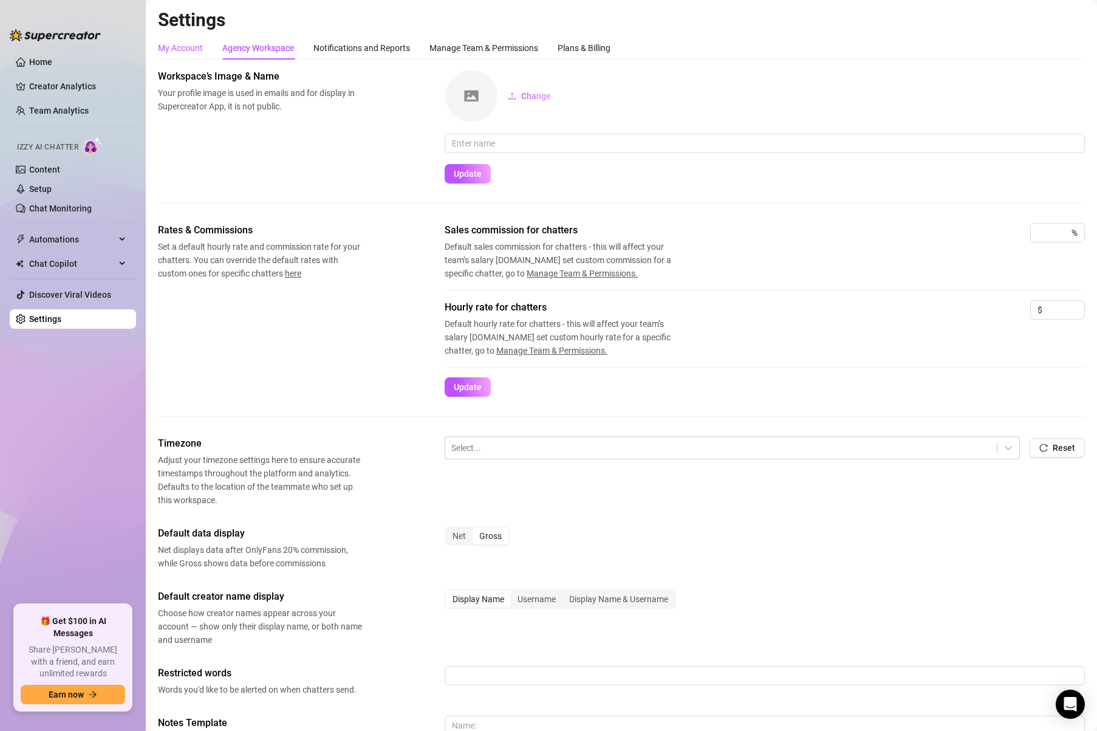
click at [173, 47] on div "My Account" at bounding box center [180, 47] width 45 height 13
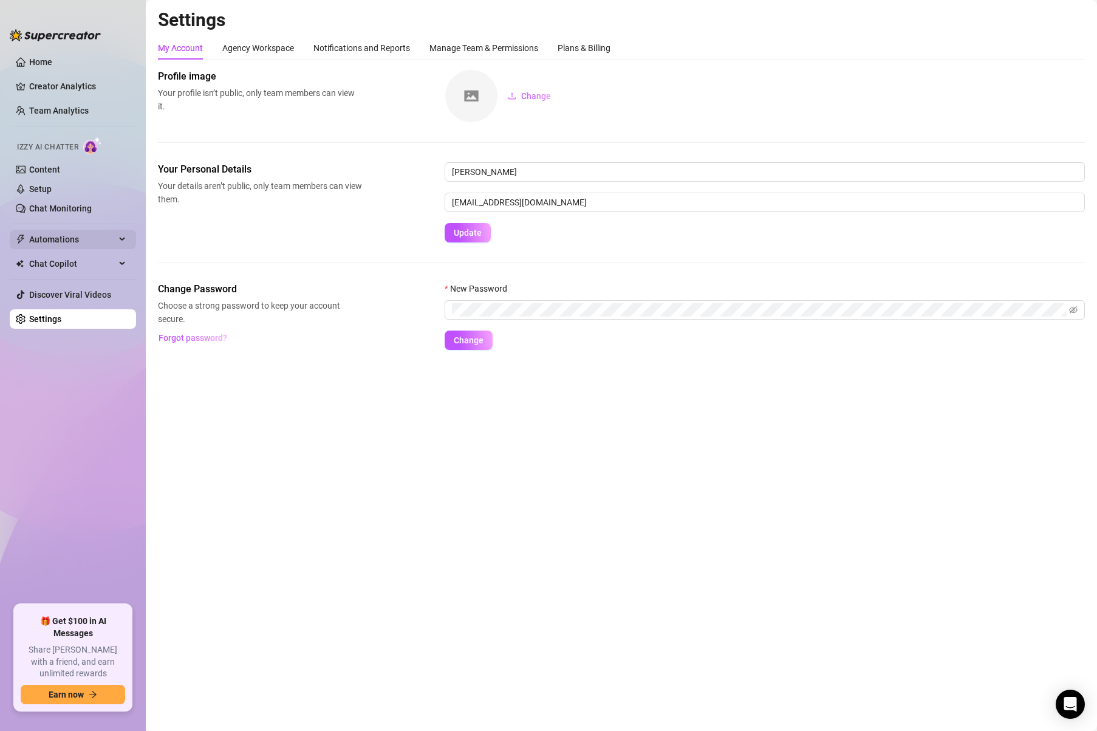
click at [69, 232] on span "Automations" at bounding box center [72, 239] width 86 height 19
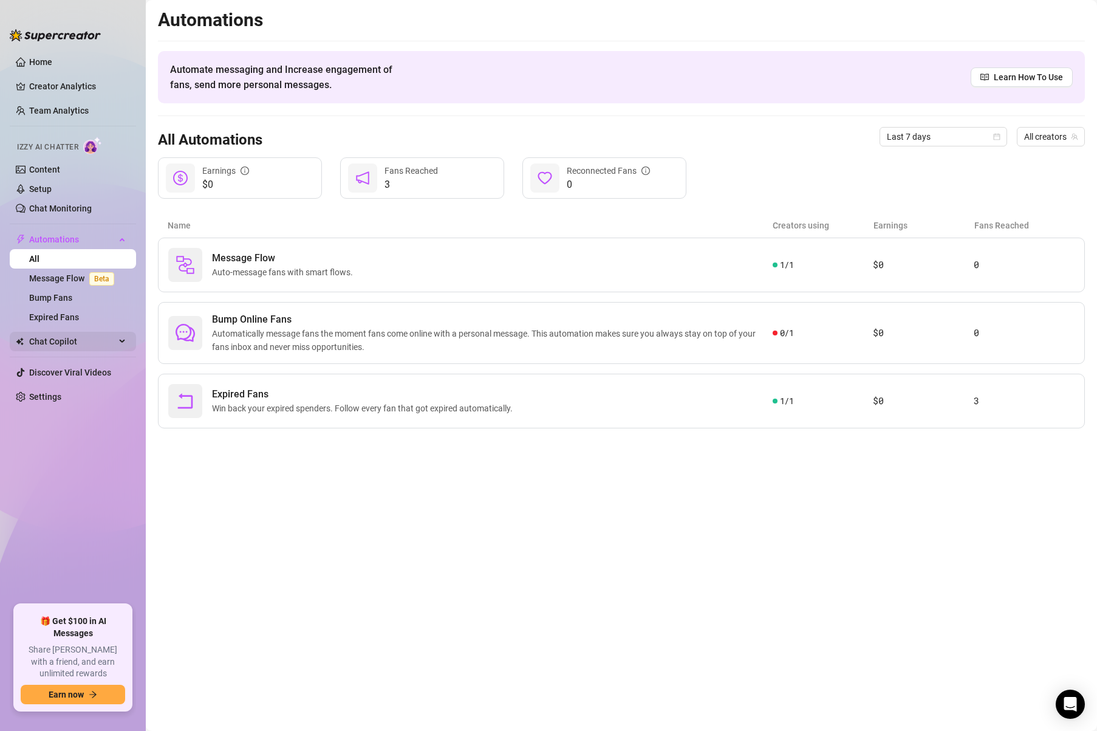
click at [78, 341] on span "Chat Copilot" at bounding box center [72, 341] width 86 height 19
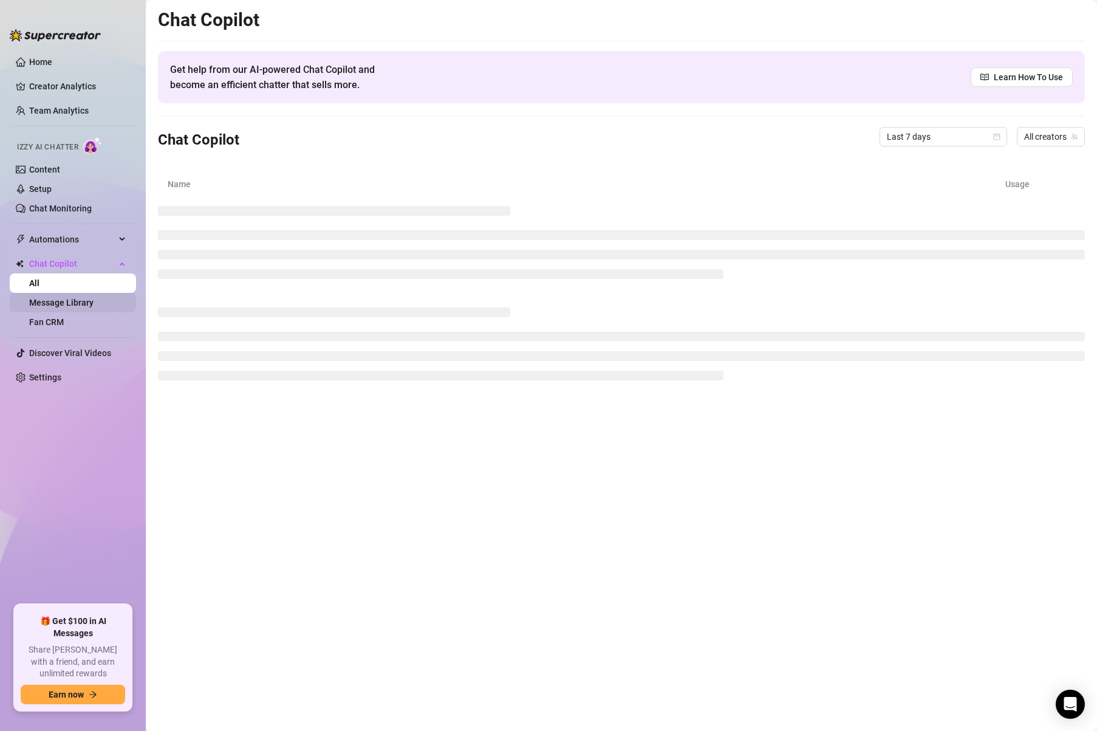
click at [80, 301] on link "Message Library" at bounding box center [61, 303] width 64 height 10
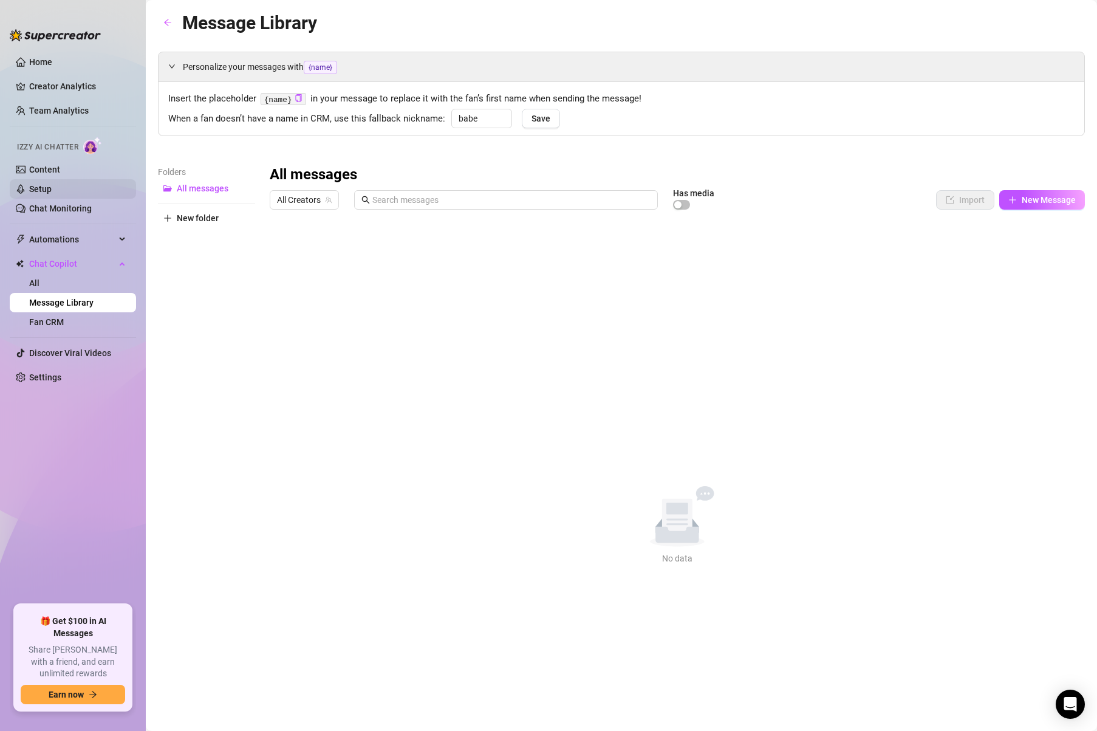
click at [52, 184] on link "Setup" at bounding box center [40, 189] width 22 height 10
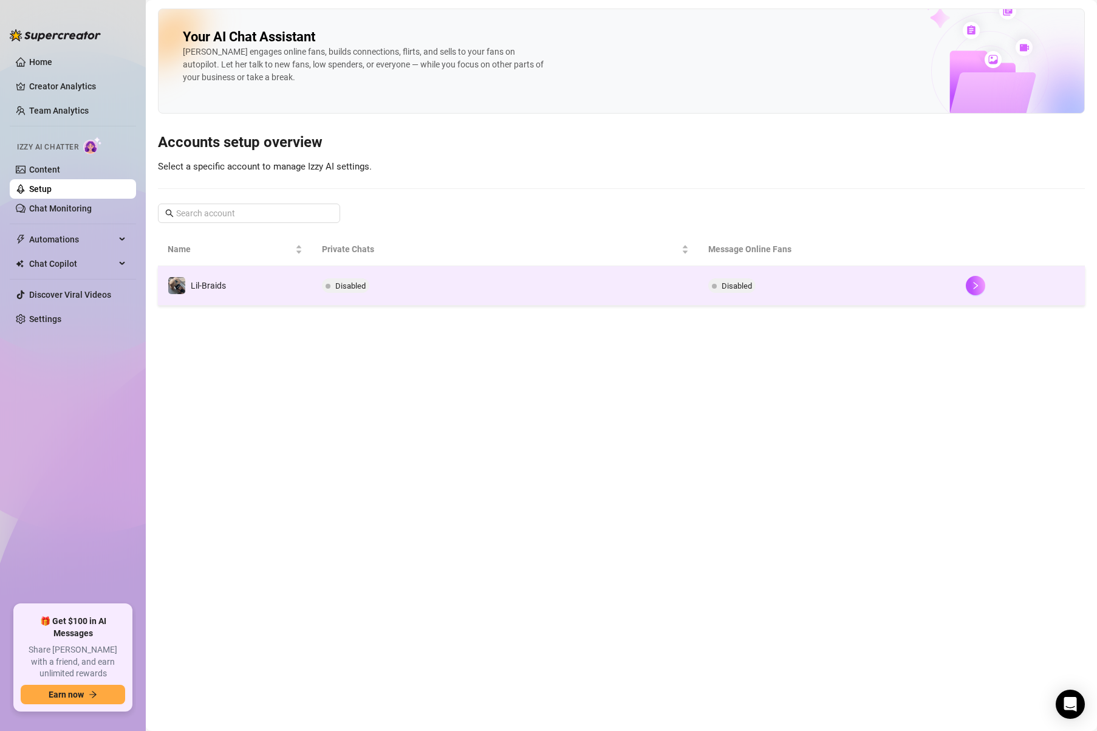
click at [214, 279] on div "Lil-Braids" at bounding box center [208, 285] width 35 height 13
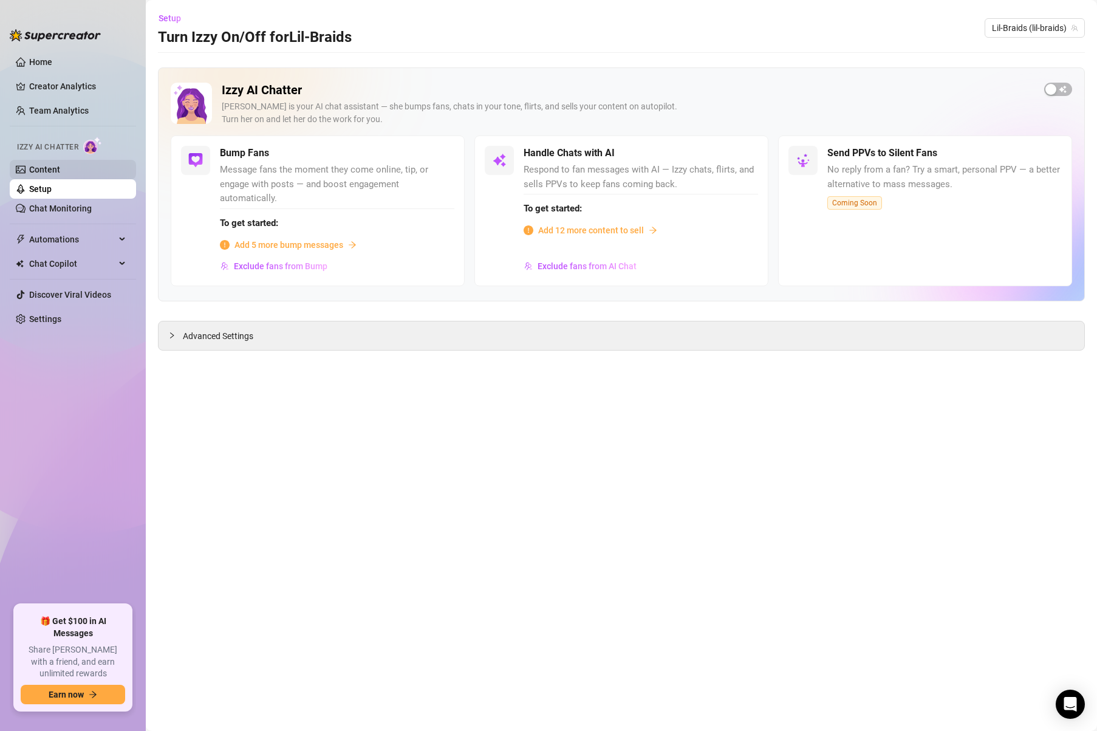
click at [60, 174] on link "Content" at bounding box center [44, 170] width 31 height 10
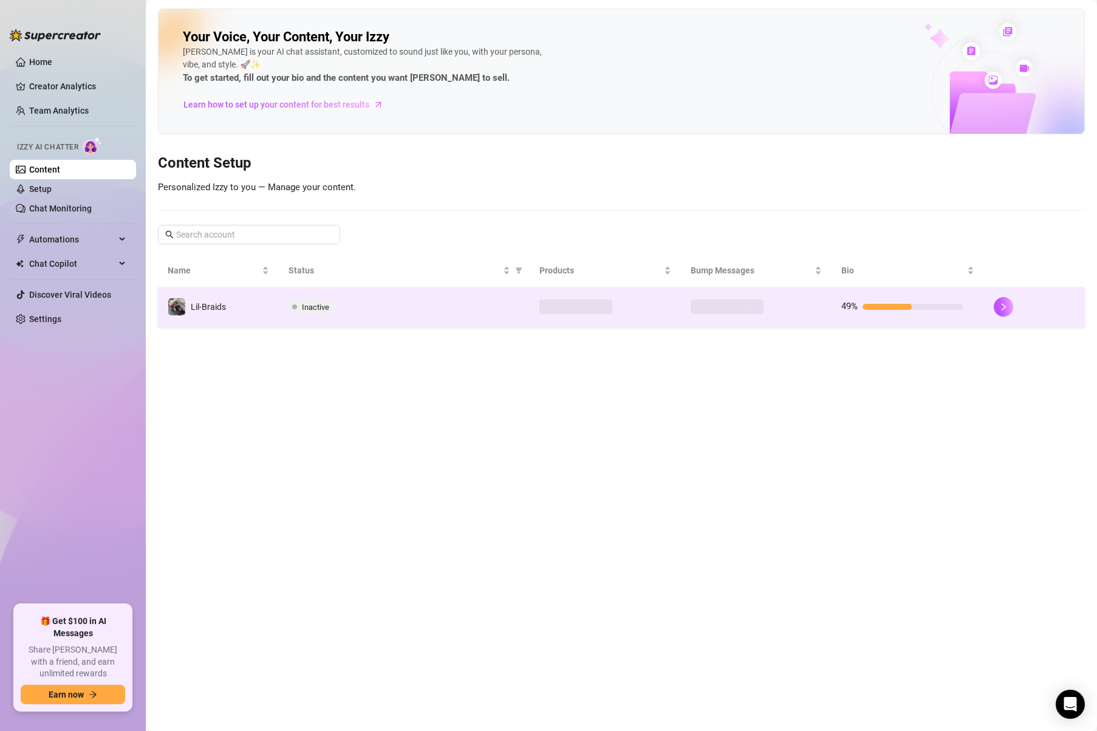
click at [193, 302] on span "Lil-Braids" at bounding box center [208, 307] width 35 height 10
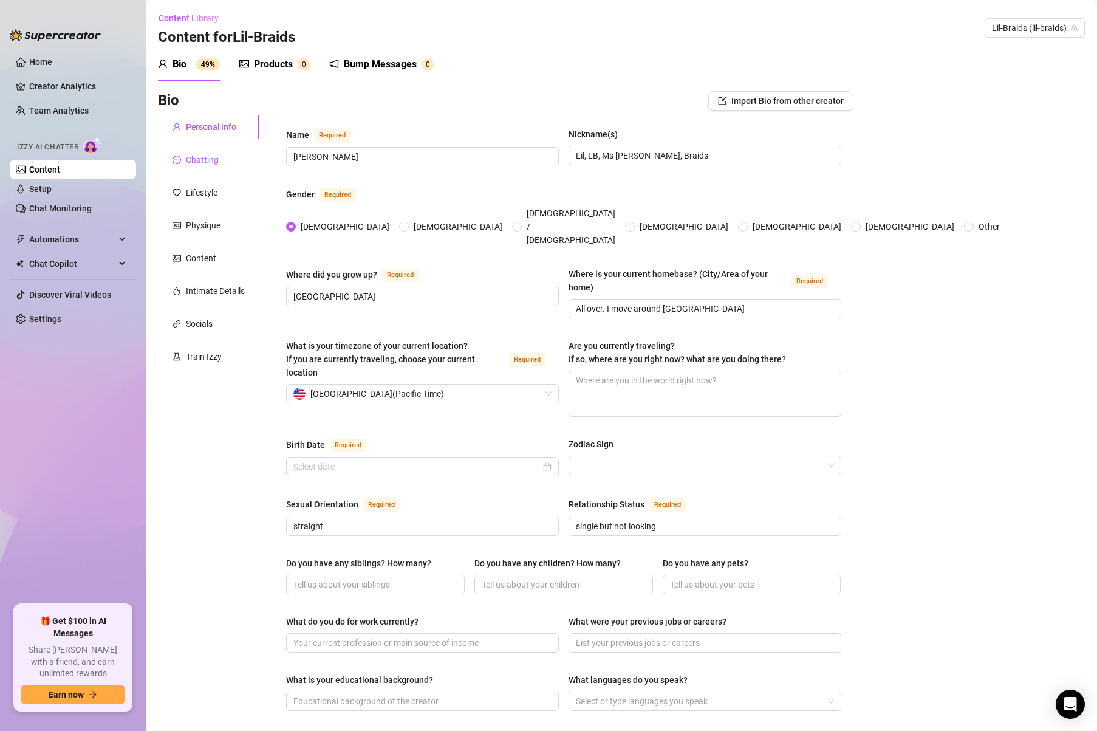
click at [197, 164] on div "Chatting" at bounding box center [202, 159] width 33 height 13
